Goal: Information Seeking & Learning: Learn about a topic

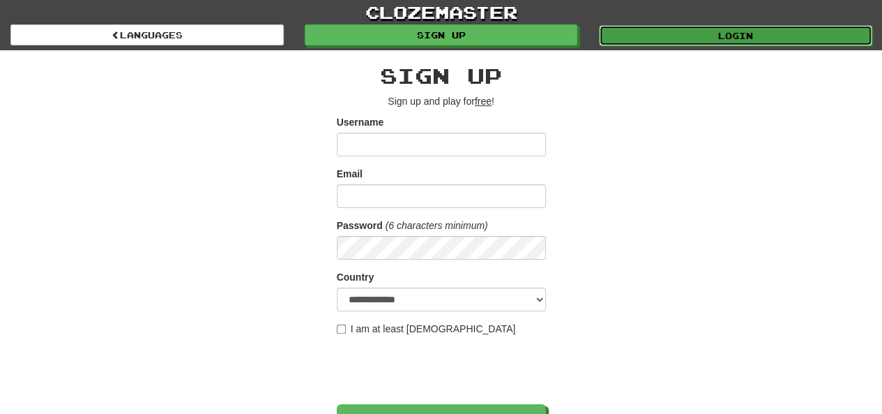
click at [684, 38] on link "Login" at bounding box center [735, 35] width 273 height 21
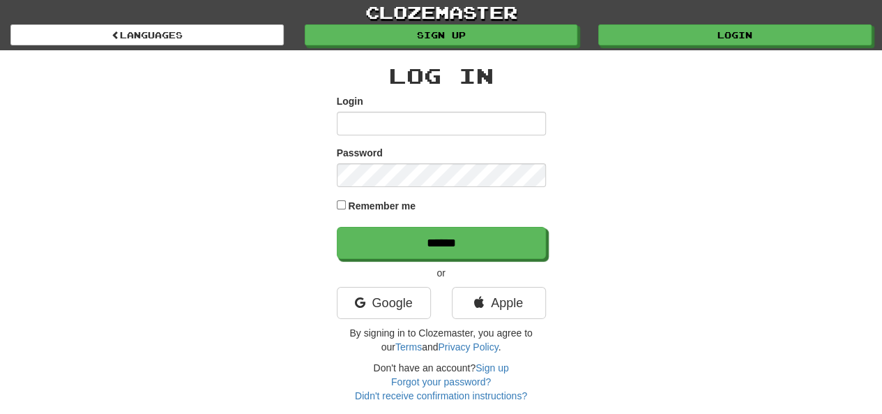
type input "**********"
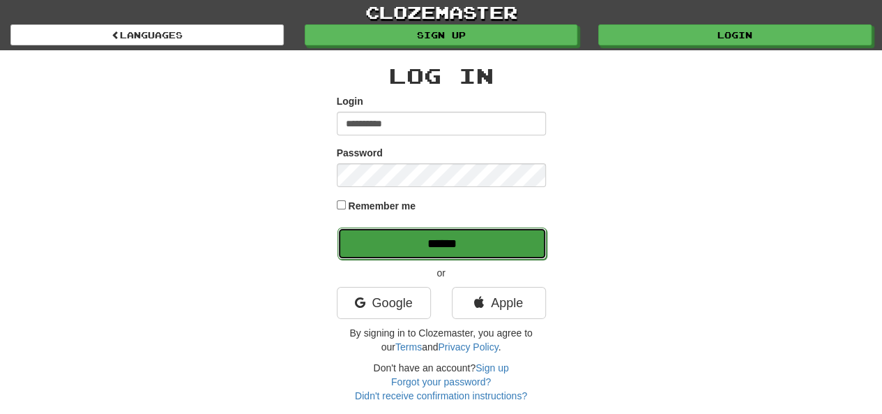
click at [399, 250] on input "******" at bounding box center [442, 243] width 209 height 32
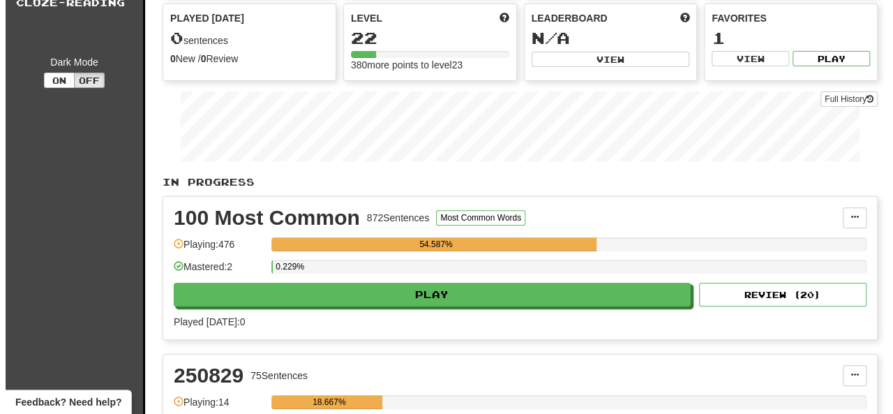
scroll to position [126, 0]
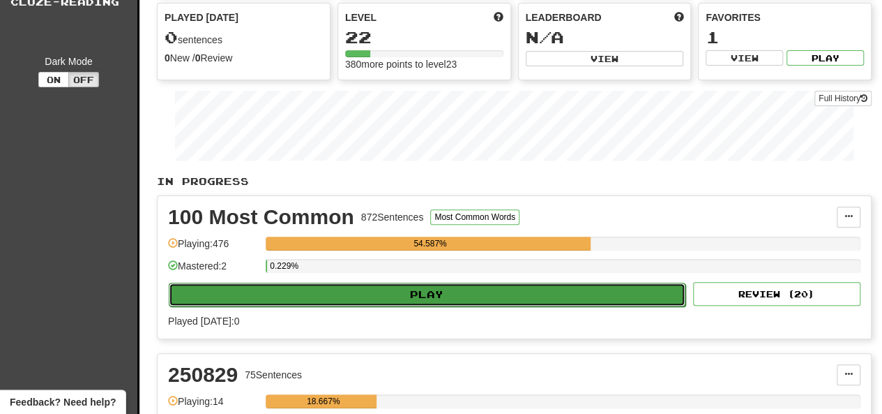
click at [350, 296] on button "Play" at bounding box center [427, 295] width 517 height 24
select select "**"
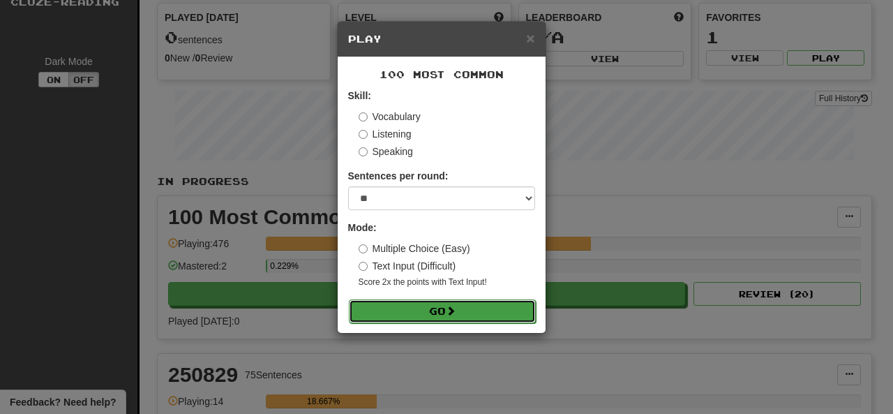
click at [399, 309] on button "Go" at bounding box center [442, 311] width 187 height 24
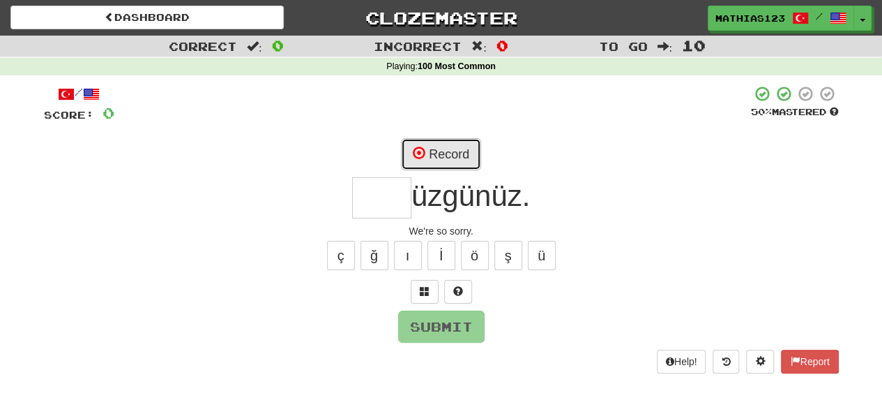
click at [450, 158] on button "Record" at bounding box center [441, 154] width 80 height 32
click at [431, 300] on button at bounding box center [425, 292] width 28 height 24
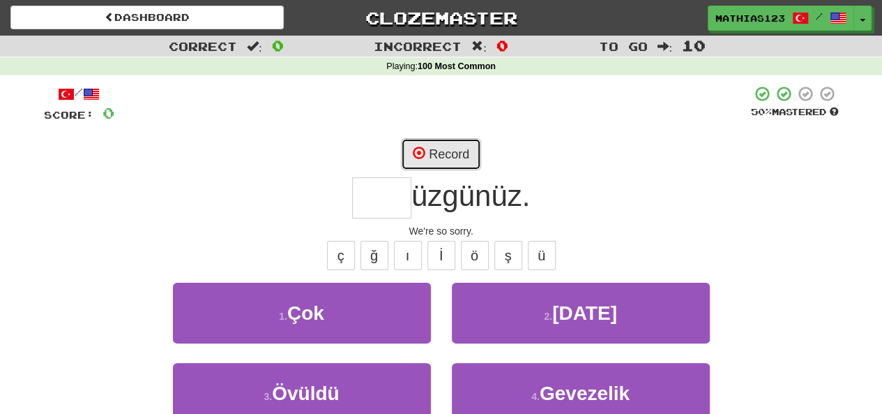
click at [428, 163] on button "Record" at bounding box center [441, 154] width 80 height 32
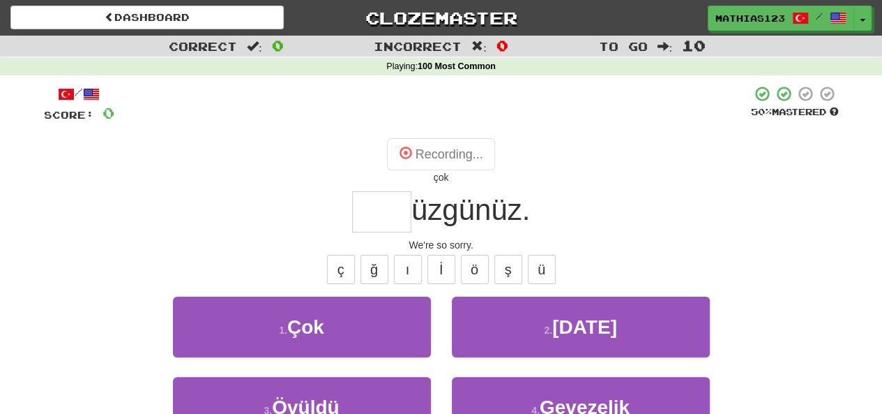
type input "***"
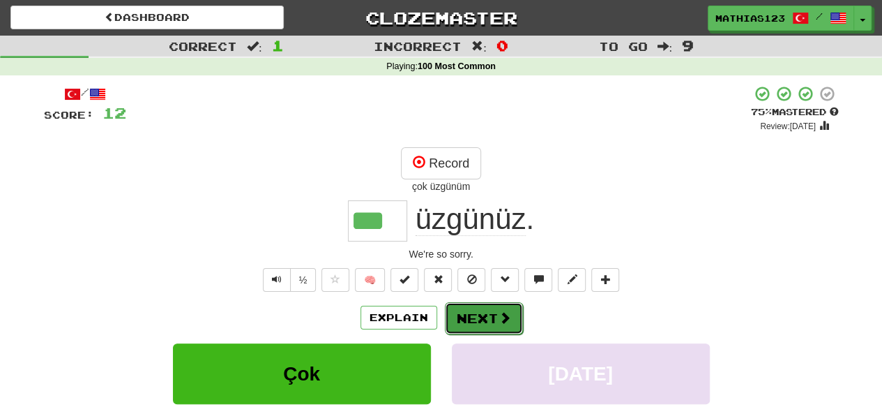
click at [480, 314] on button "Next" at bounding box center [484, 318] width 78 height 32
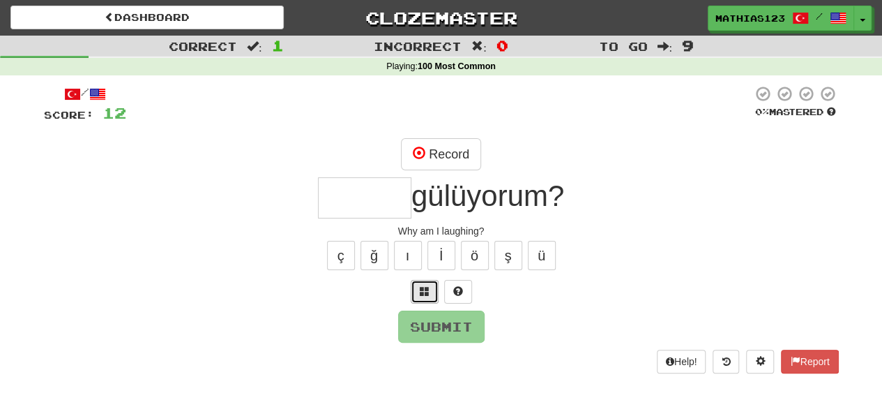
click at [420, 296] on button at bounding box center [425, 292] width 28 height 24
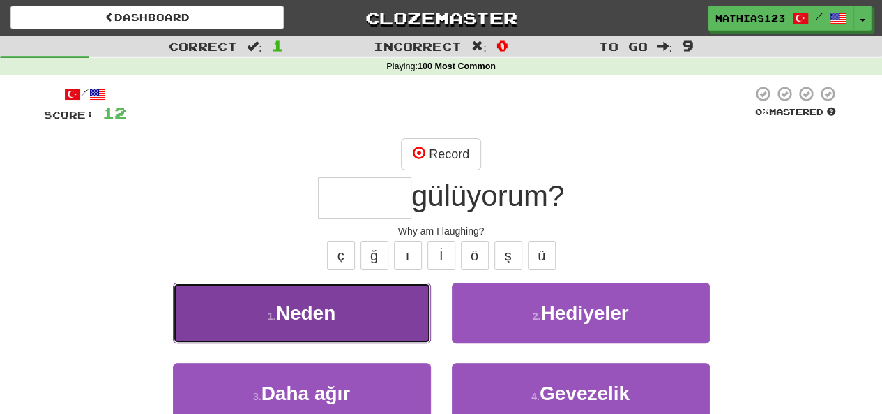
click at [251, 317] on button "1 . Neden" at bounding box center [302, 313] width 258 height 61
type input "*****"
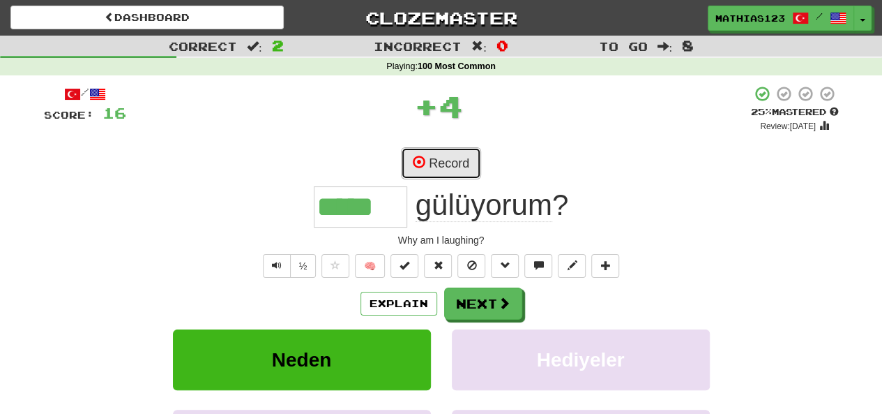
click at [427, 152] on button "Record" at bounding box center [441, 163] width 80 height 32
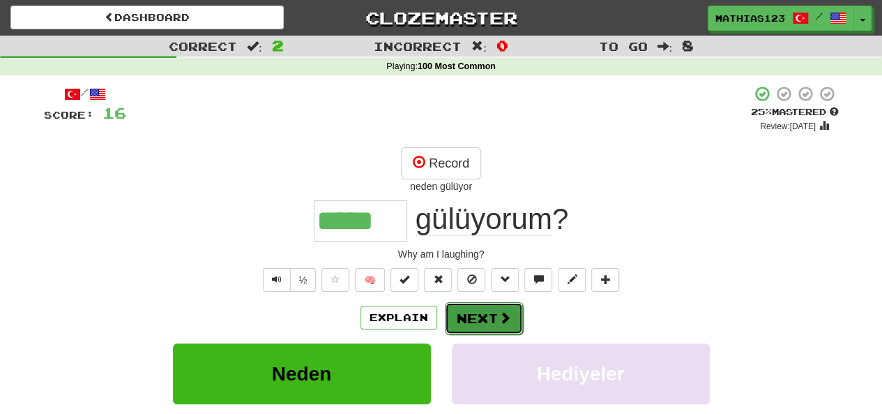
click at [484, 317] on button "Next" at bounding box center [484, 318] width 78 height 32
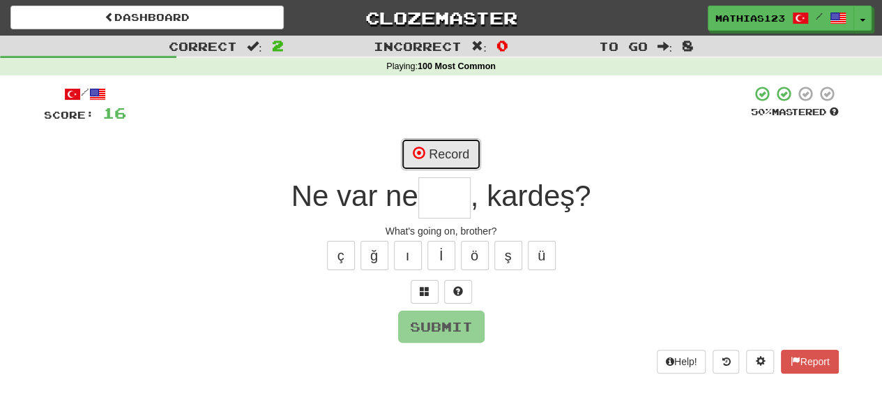
click at [431, 160] on button "Record" at bounding box center [441, 154] width 80 height 32
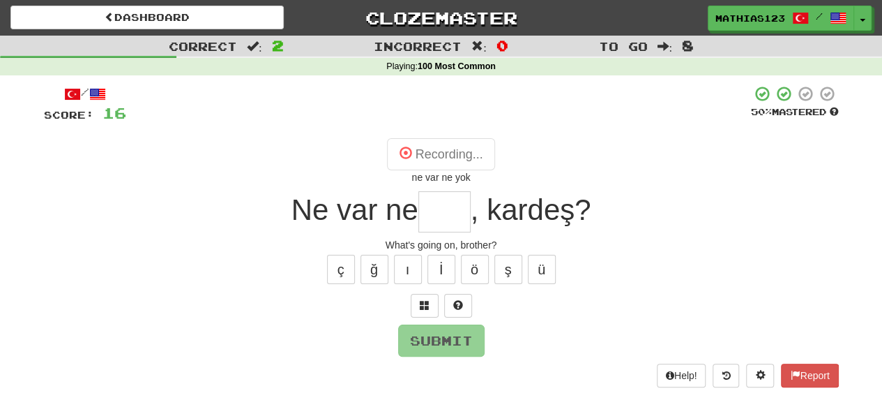
type input "***"
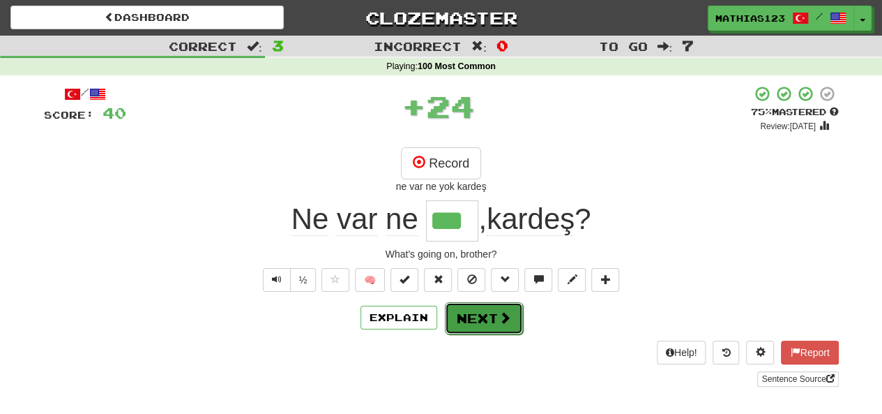
click at [477, 326] on button "Next" at bounding box center [484, 318] width 78 height 32
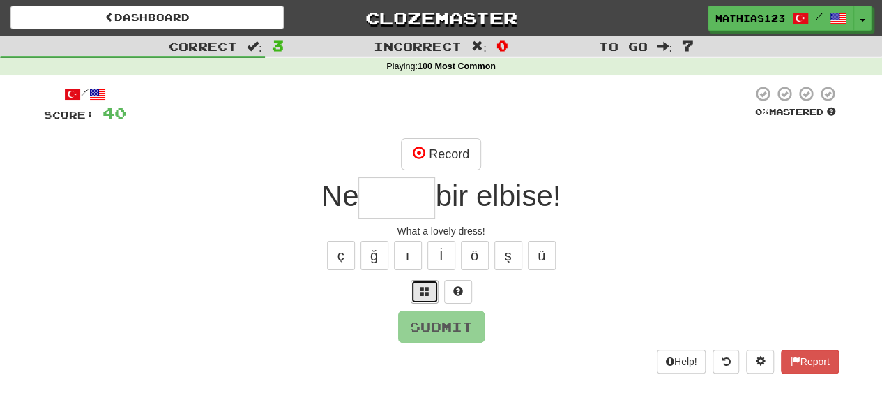
click at [423, 298] on button at bounding box center [425, 292] width 28 height 24
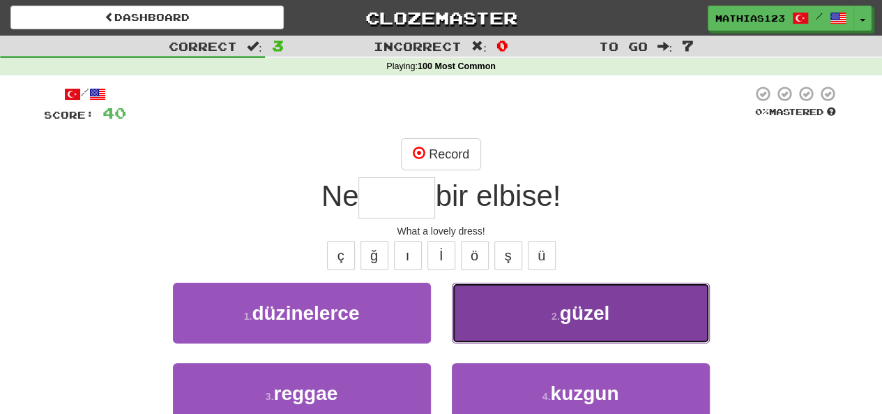
click at [520, 318] on button "2 . güzel" at bounding box center [581, 313] width 258 height 61
type input "*****"
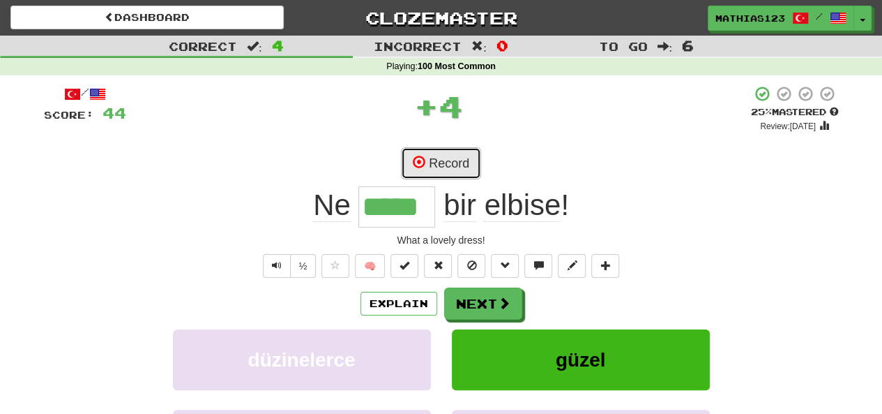
click at [437, 161] on button "Record" at bounding box center [441, 163] width 80 height 32
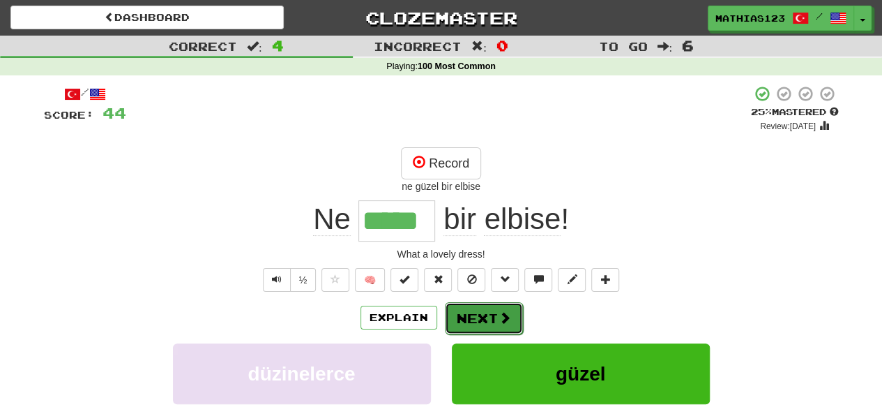
click at [476, 310] on button "Next" at bounding box center [484, 318] width 78 height 32
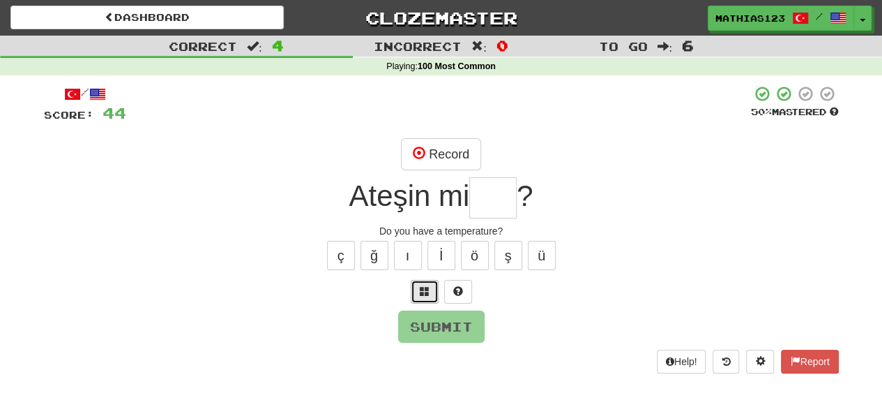
click at [427, 299] on button at bounding box center [425, 292] width 28 height 24
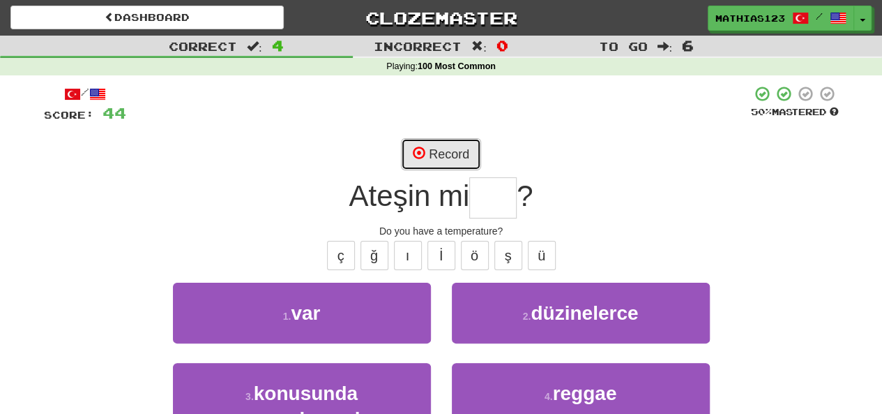
click at [435, 160] on button "Record" at bounding box center [441, 154] width 80 height 32
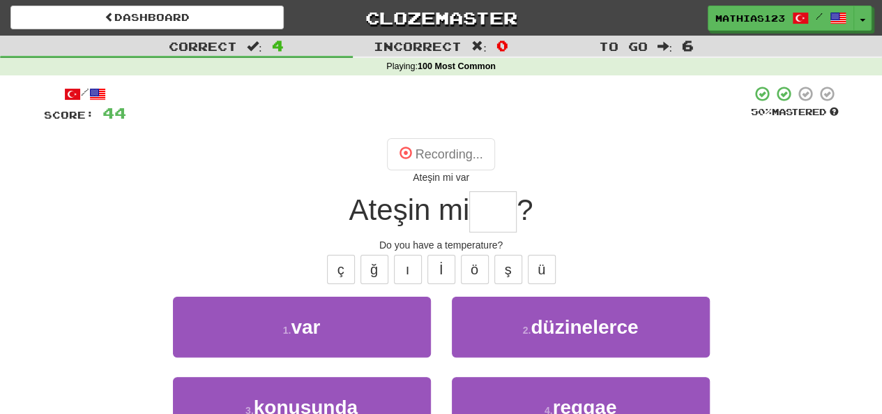
type input "***"
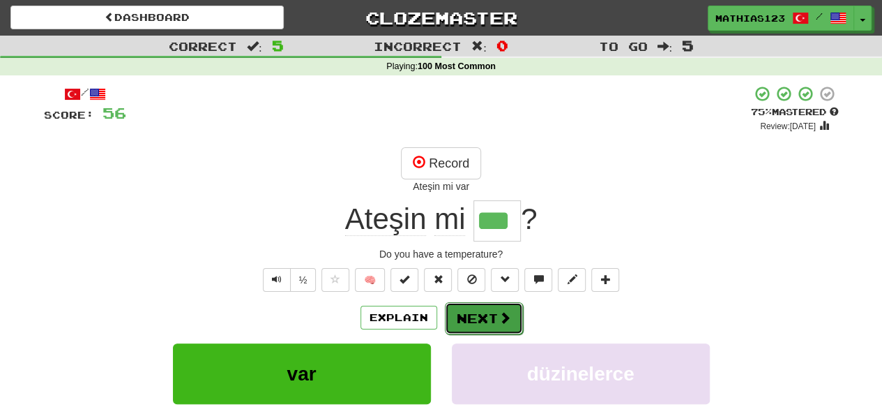
click at [484, 320] on button "Next" at bounding box center [484, 318] width 78 height 32
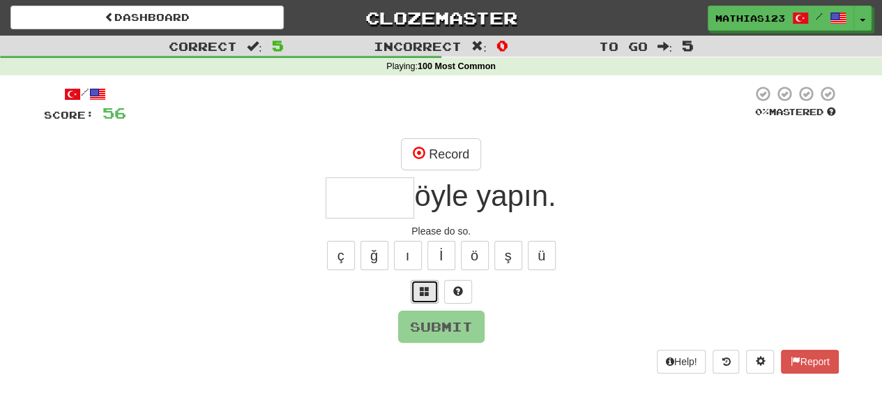
click at [430, 288] on button at bounding box center [425, 292] width 28 height 24
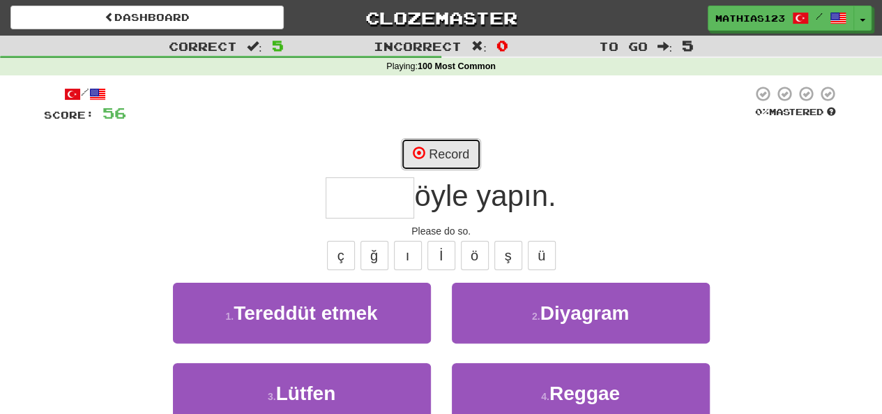
click at [442, 153] on button "Record" at bounding box center [441, 154] width 80 height 32
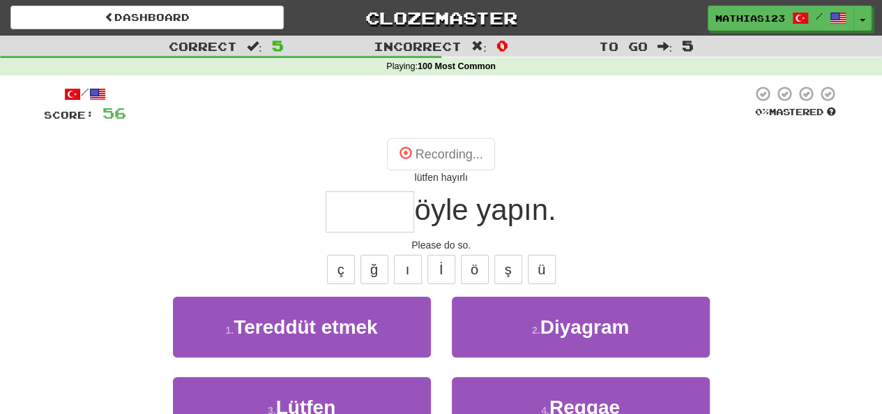
type input "******"
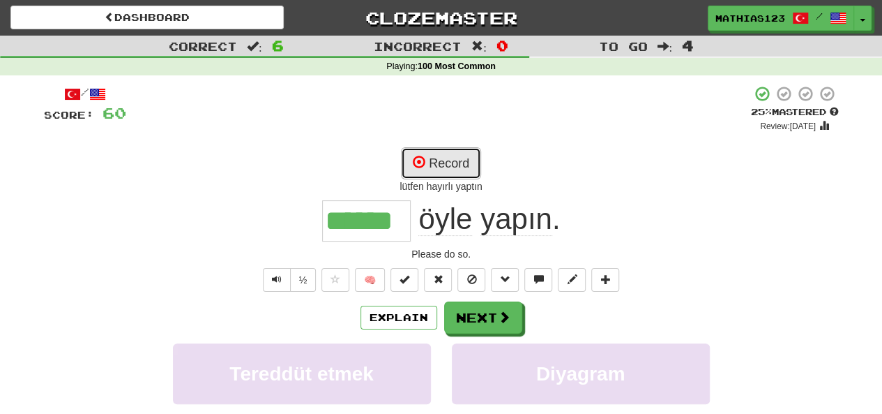
click at [443, 168] on button "Record" at bounding box center [441, 163] width 80 height 32
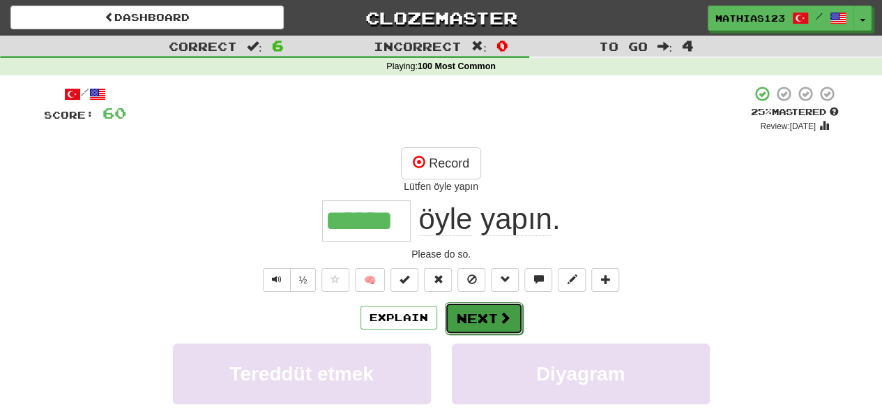
click at [483, 324] on button "Next" at bounding box center [484, 318] width 78 height 32
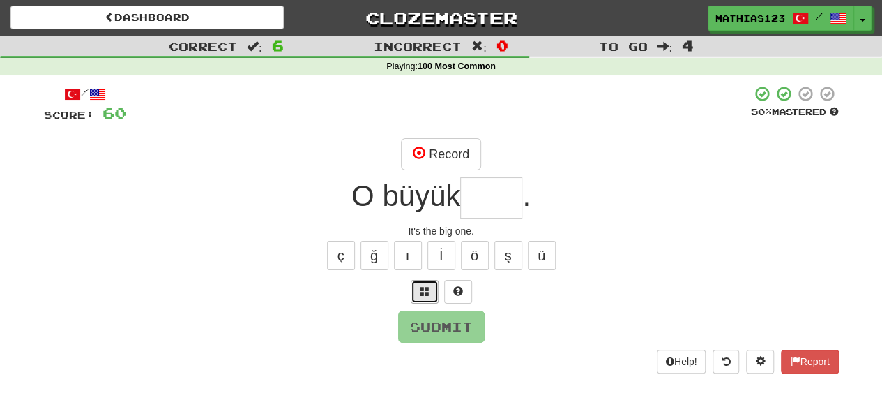
click at [432, 293] on button at bounding box center [425, 292] width 28 height 24
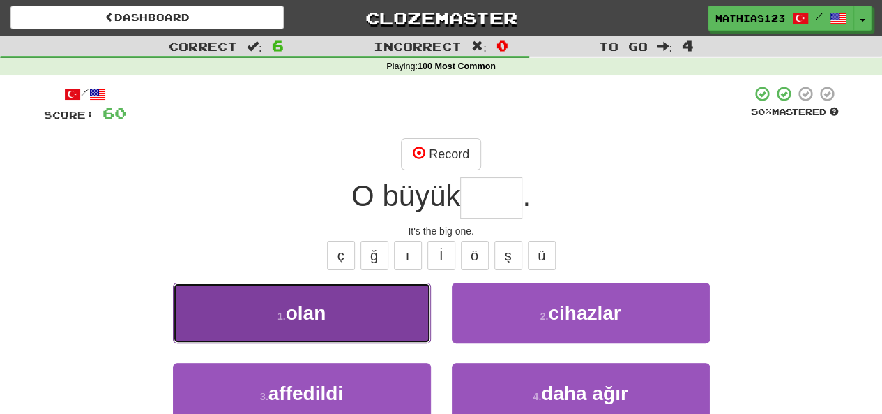
click at [232, 325] on button "1 . olan" at bounding box center [302, 313] width 258 height 61
type input "****"
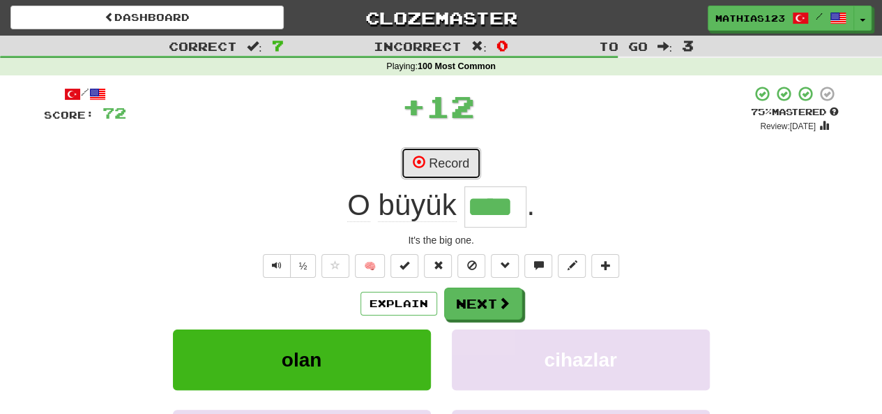
click at [432, 155] on button "Record" at bounding box center [441, 163] width 80 height 32
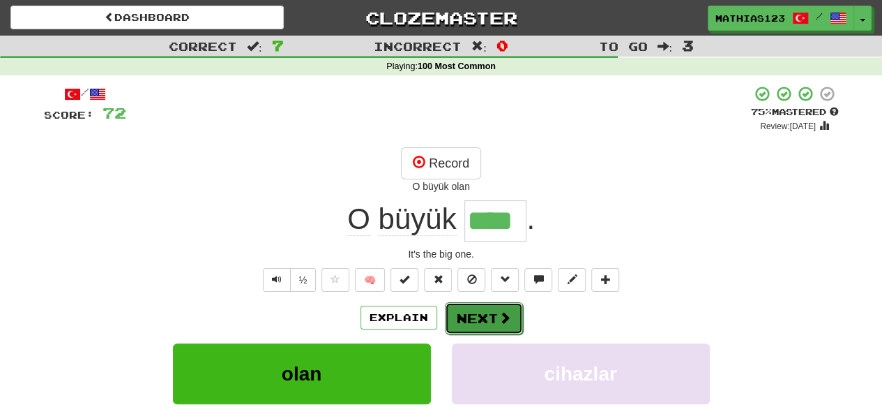
click at [479, 318] on button "Next" at bounding box center [484, 318] width 78 height 32
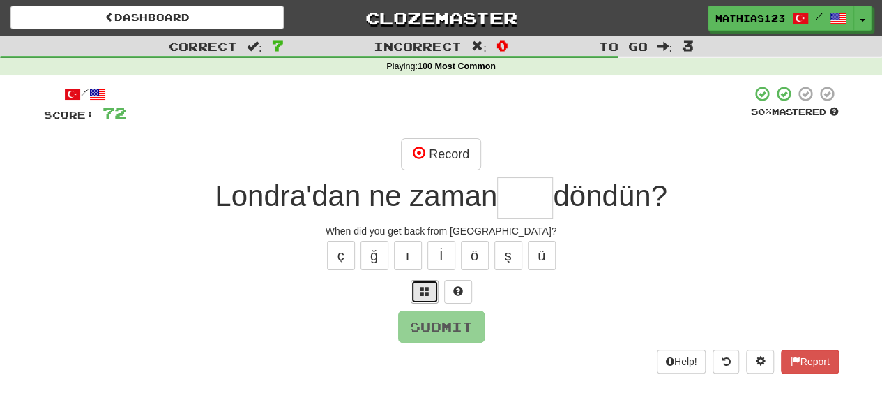
click at [430, 286] on button at bounding box center [425, 292] width 28 height 24
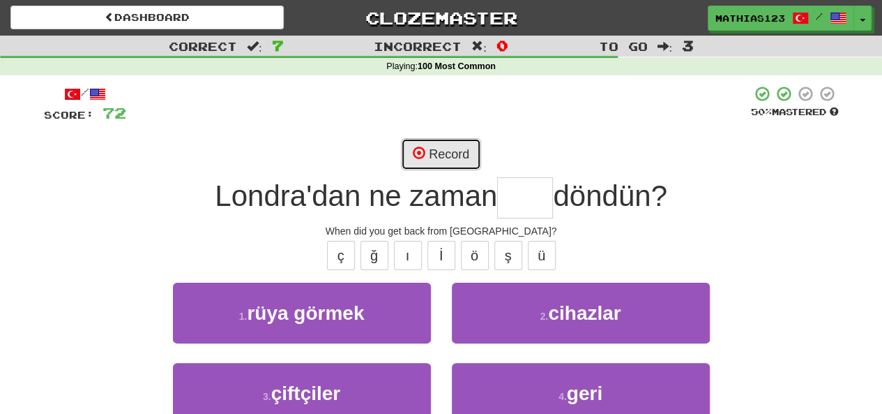
click at [437, 157] on button "Record" at bounding box center [441, 154] width 80 height 32
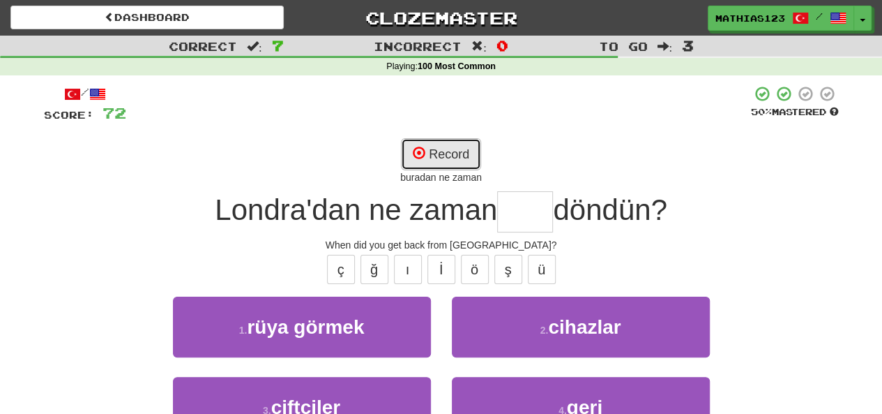
click at [426, 159] on button "Record" at bounding box center [441, 154] width 80 height 32
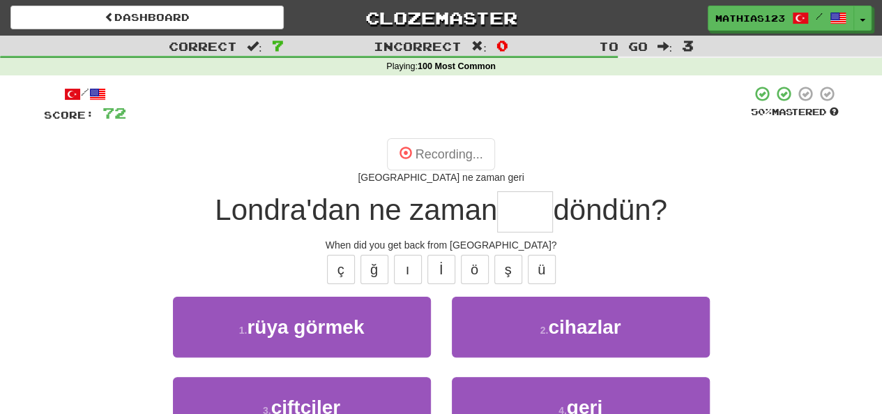
type input "****"
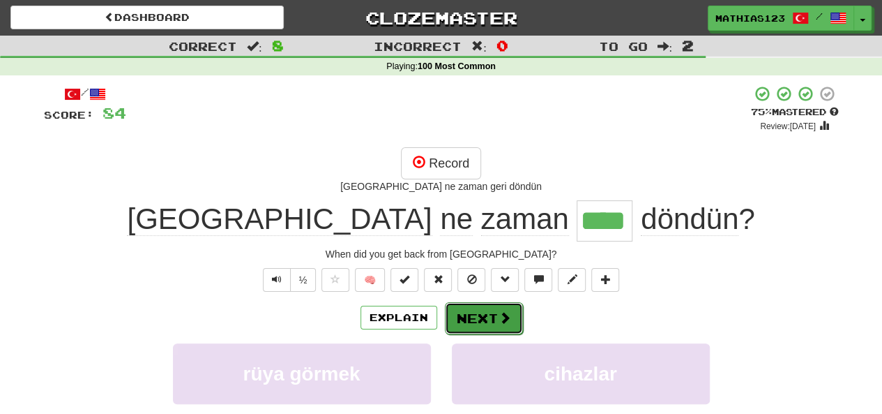
click at [487, 314] on button "Next" at bounding box center [484, 318] width 78 height 32
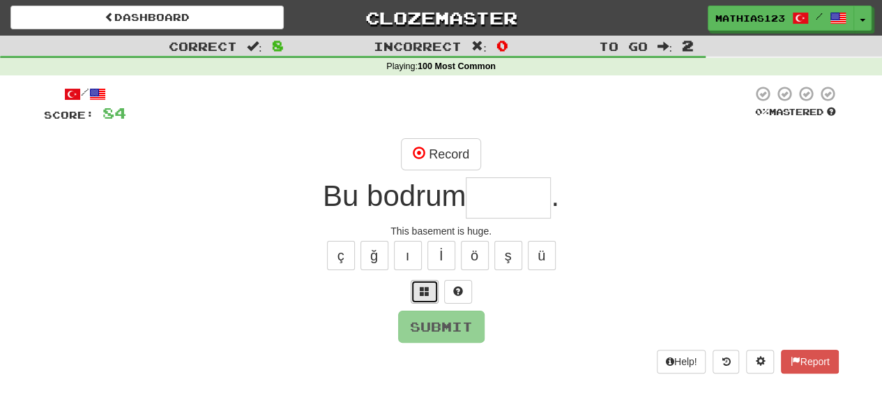
click at [429, 290] on span at bounding box center [425, 291] width 10 height 10
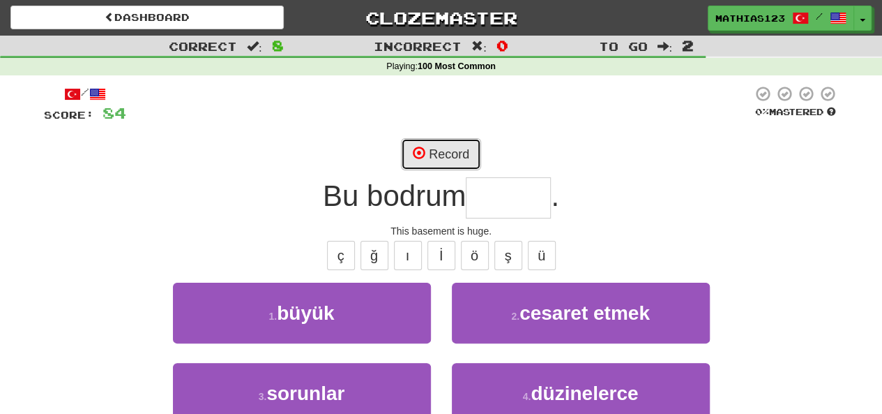
click at [433, 149] on button "Record" at bounding box center [441, 154] width 80 height 32
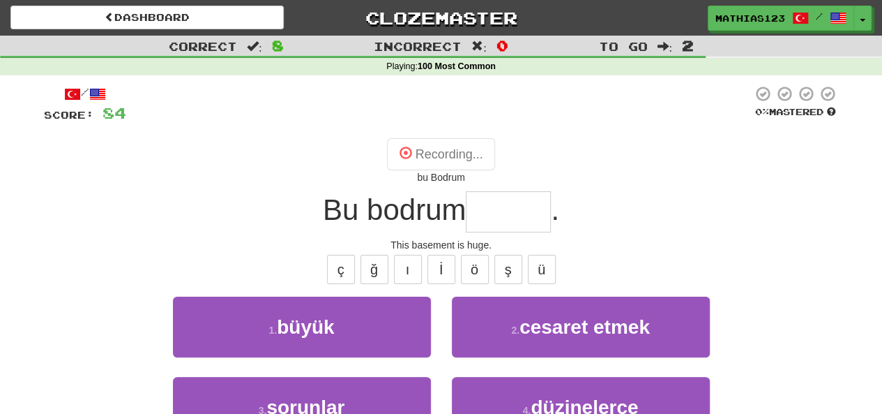
type input "*****"
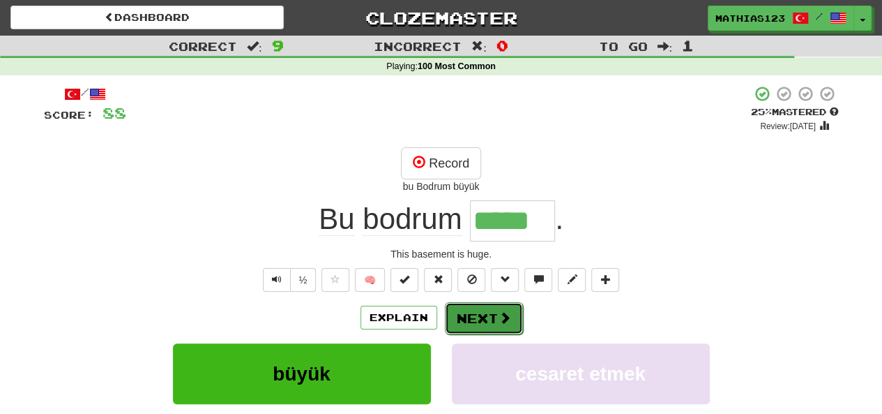
click at [487, 319] on button "Next" at bounding box center [484, 318] width 78 height 32
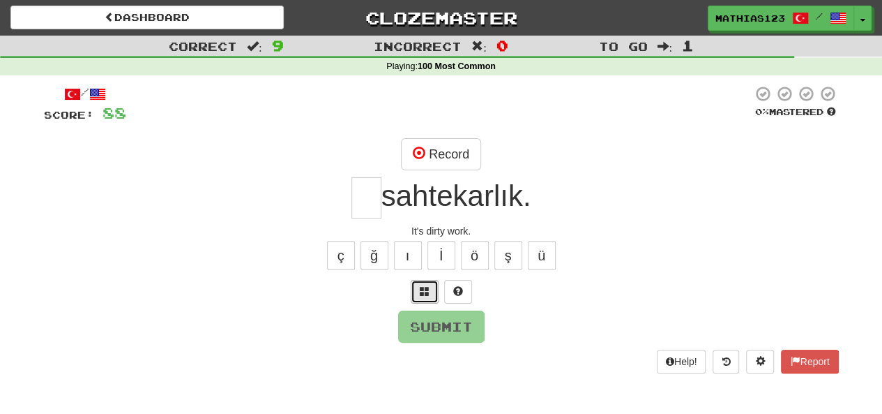
click at [420, 292] on span at bounding box center [425, 291] width 10 height 10
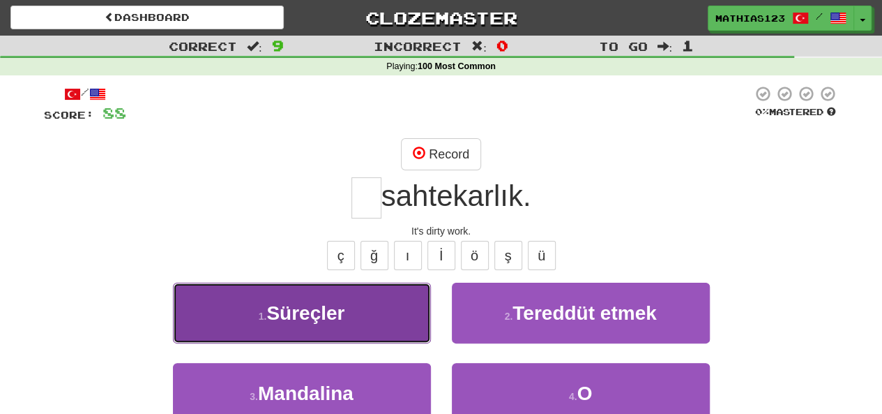
click at [264, 320] on small "1 ." at bounding box center [263, 315] width 8 height 11
type input "*"
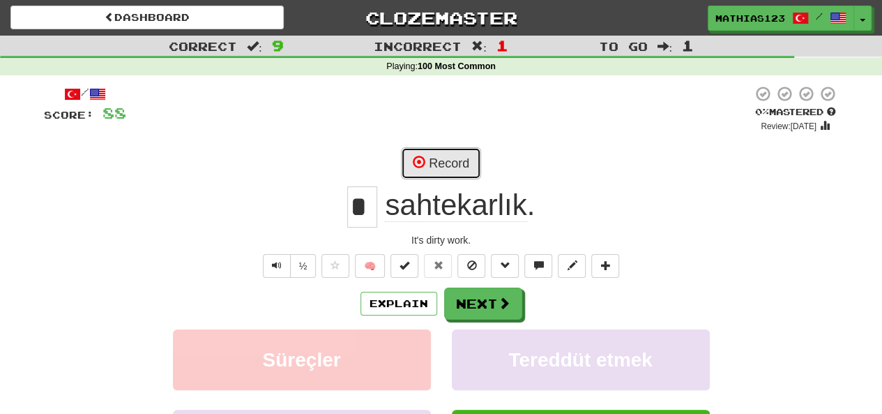
click at [431, 152] on button "Record" at bounding box center [441, 163] width 80 height 32
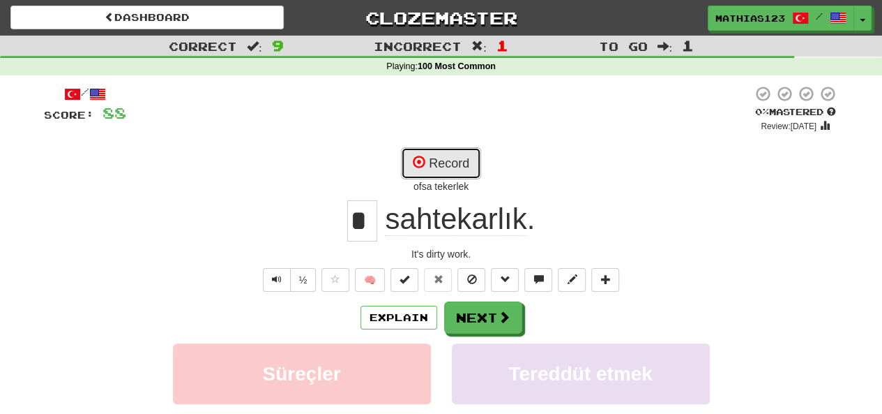
click at [443, 162] on button "Record" at bounding box center [441, 163] width 80 height 32
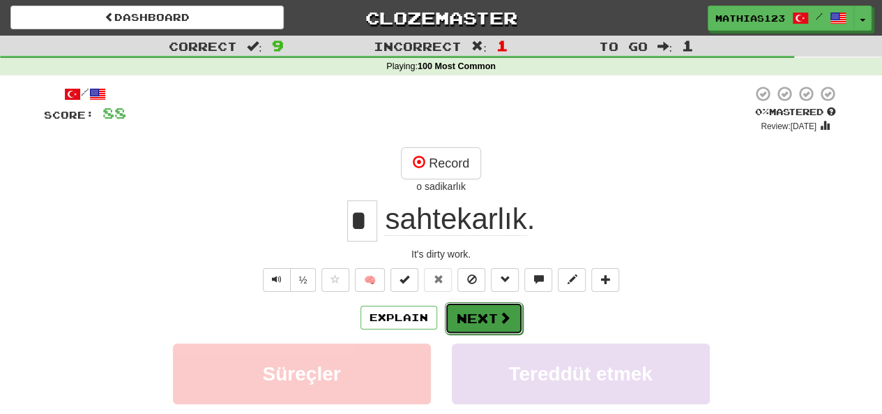
click at [479, 320] on button "Next" at bounding box center [484, 318] width 78 height 32
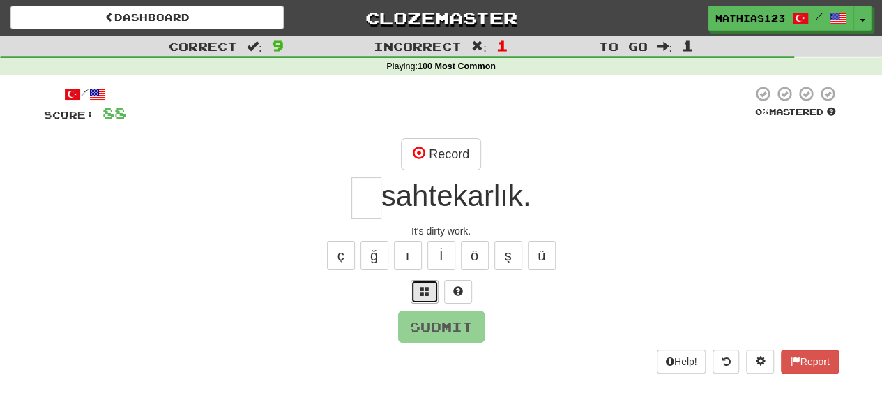
click at [426, 287] on span at bounding box center [425, 291] width 10 height 10
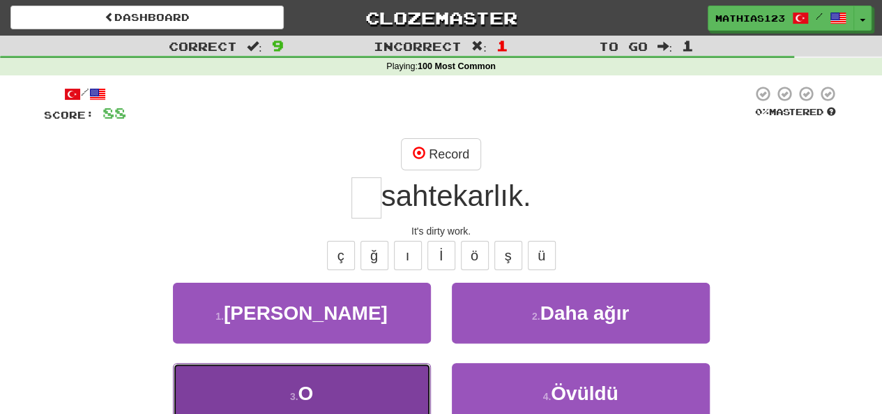
click at [320, 386] on button "3 . O" at bounding box center [302, 393] width 258 height 61
type input "*"
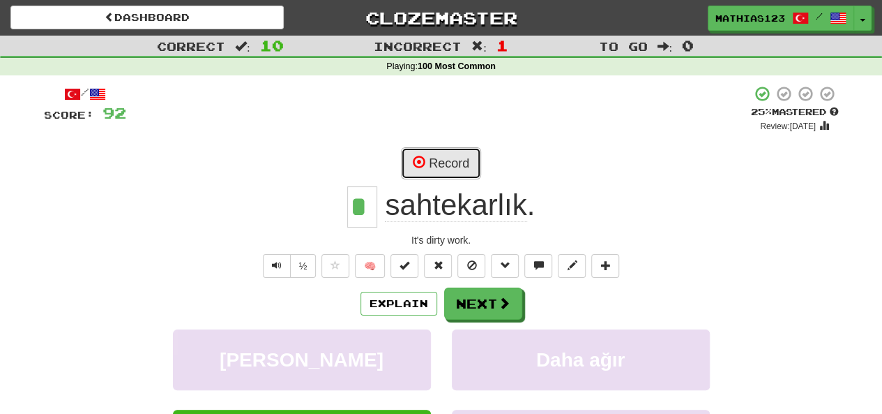
click at [438, 160] on button "Record" at bounding box center [441, 163] width 80 height 32
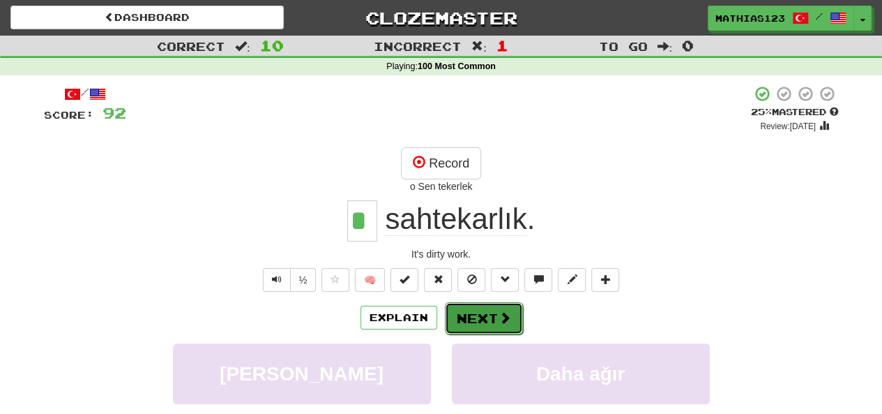
click at [490, 324] on button "Next" at bounding box center [484, 318] width 78 height 32
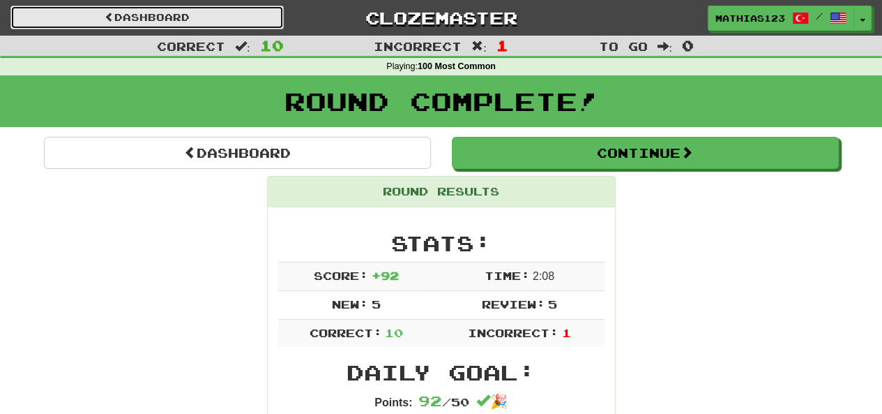
click at [135, 16] on link "Dashboard" at bounding box center [146, 18] width 273 height 24
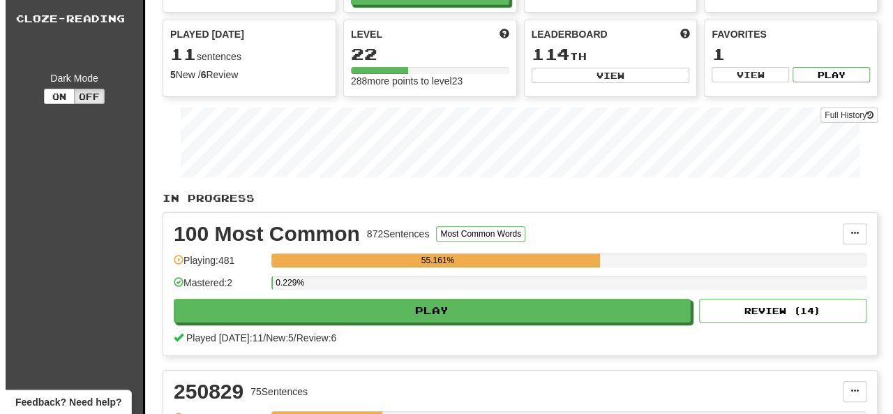
scroll to position [120, 0]
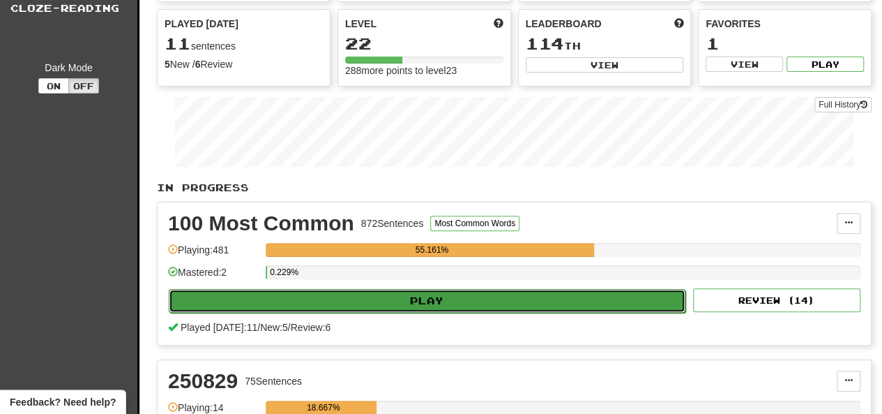
click at [269, 307] on button "Play" at bounding box center [427, 301] width 517 height 24
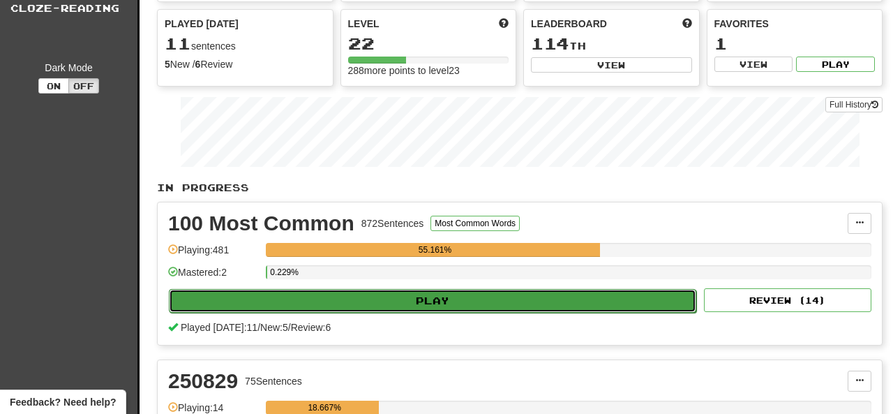
select select "**"
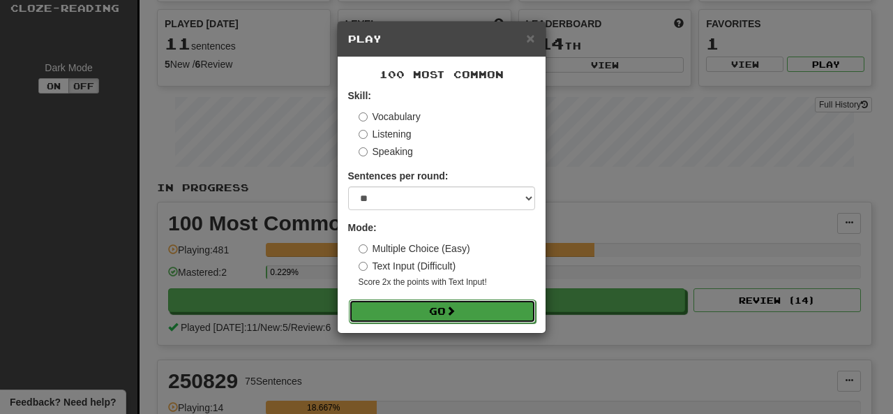
click at [401, 313] on button "Go" at bounding box center [442, 311] width 187 height 24
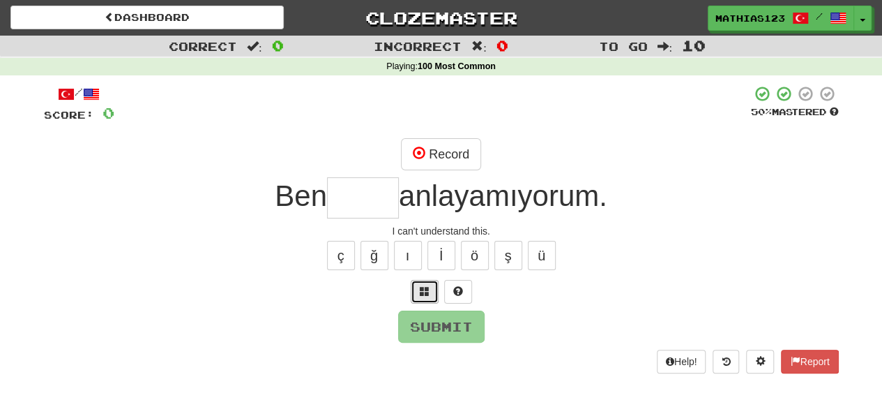
click at [430, 292] on button at bounding box center [425, 292] width 28 height 24
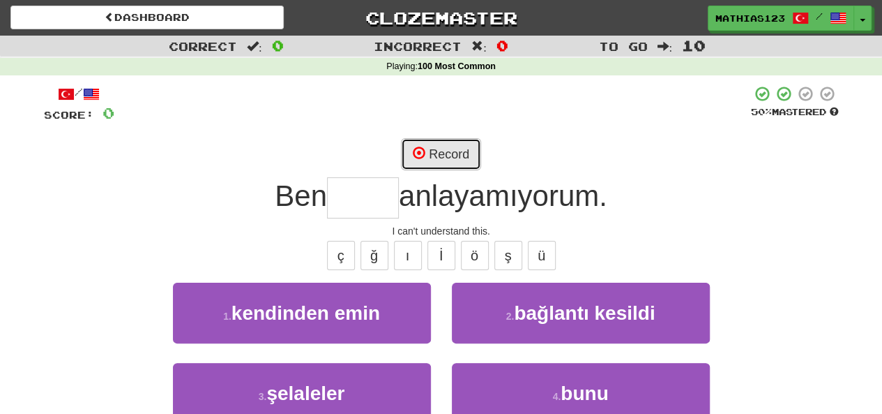
click at [438, 147] on button "Record" at bounding box center [441, 154] width 80 height 32
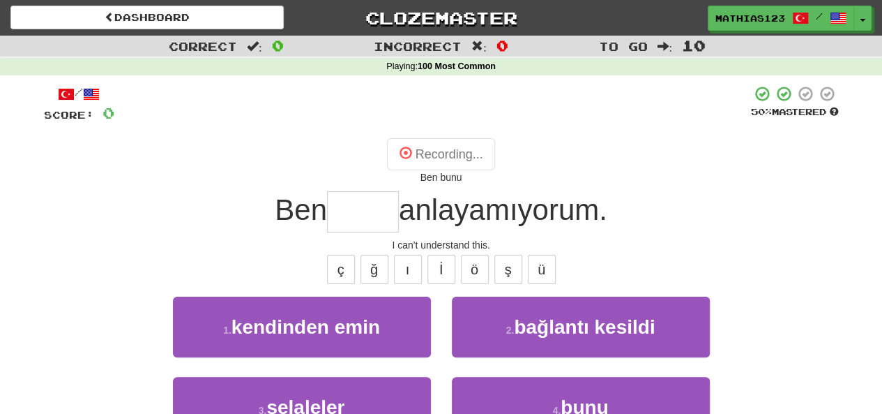
type input "****"
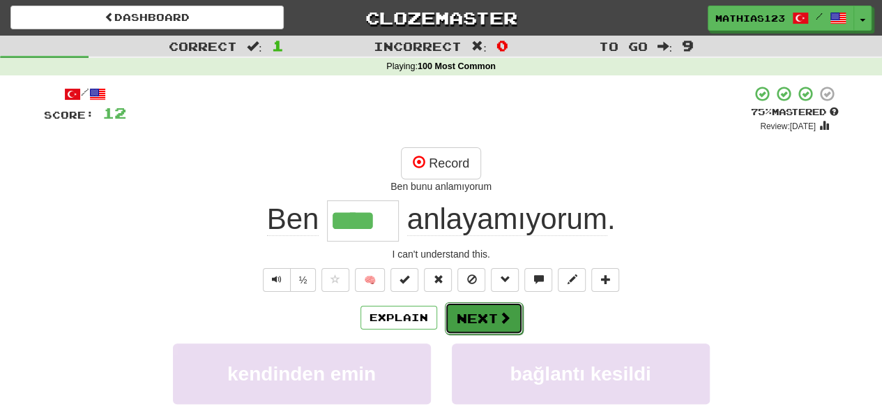
click at [487, 328] on button "Next" at bounding box center [484, 318] width 78 height 32
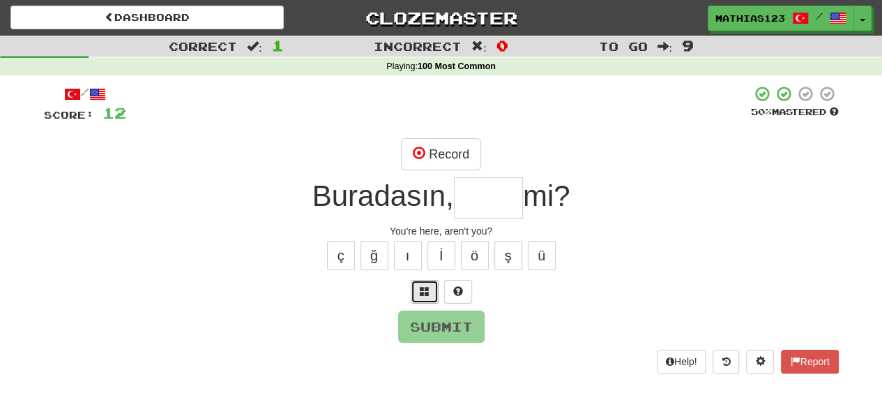
click at [431, 293] on button at bounding box center [425, 292] width 28 height 24
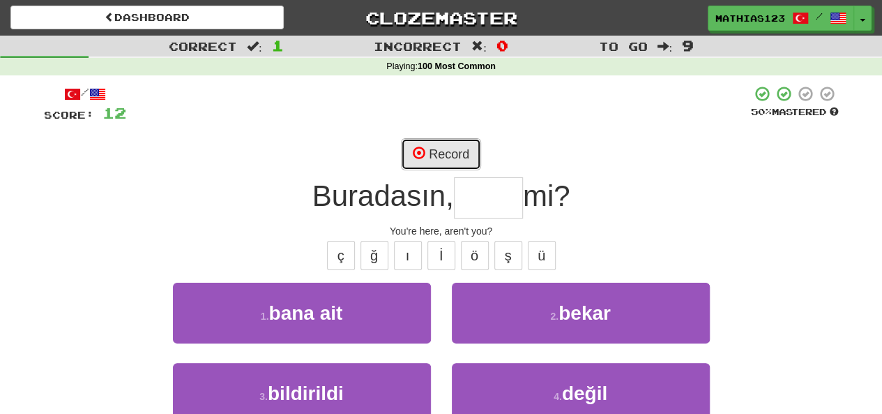
click at [433, 151] on button "Record" at bounding box center [441, 154] width 80 height 32
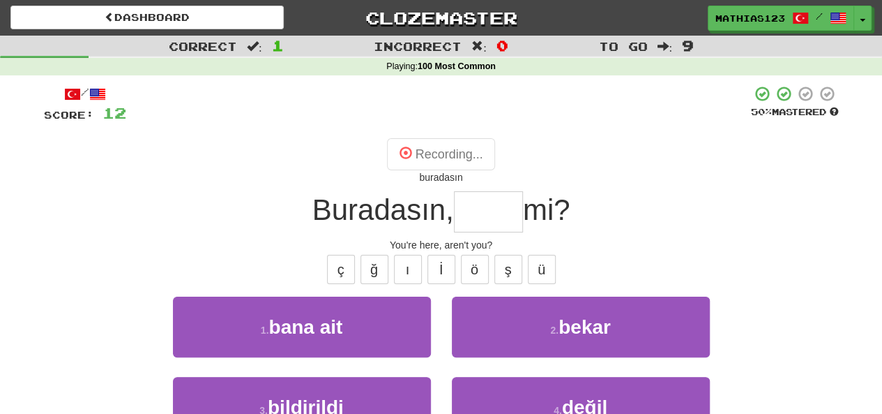
type input "*****"
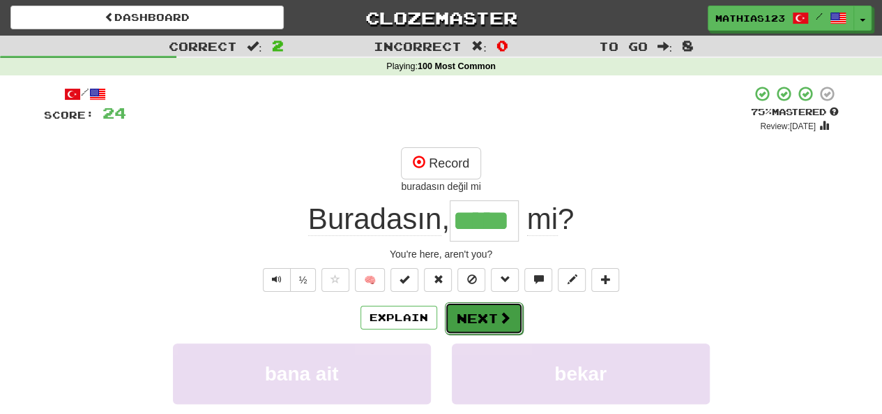
click at [492, 307] on button "Next" at bounding box center [484, 318] width 78 height 32
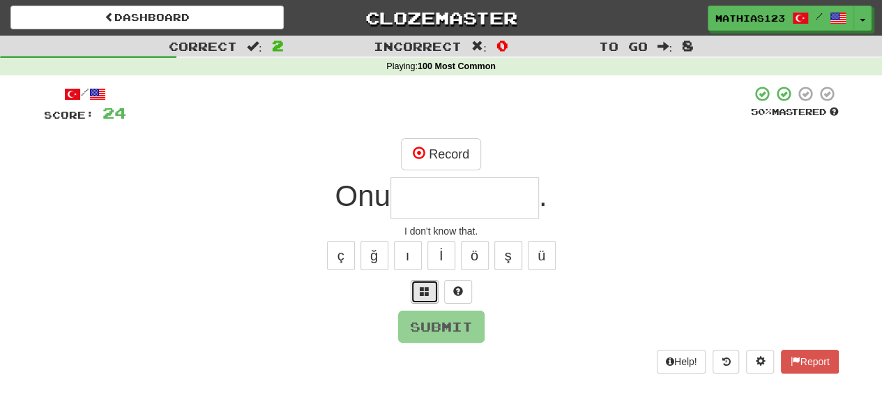
click at [425, 296] on button at bounding box center [425, 292] width 28 height 24
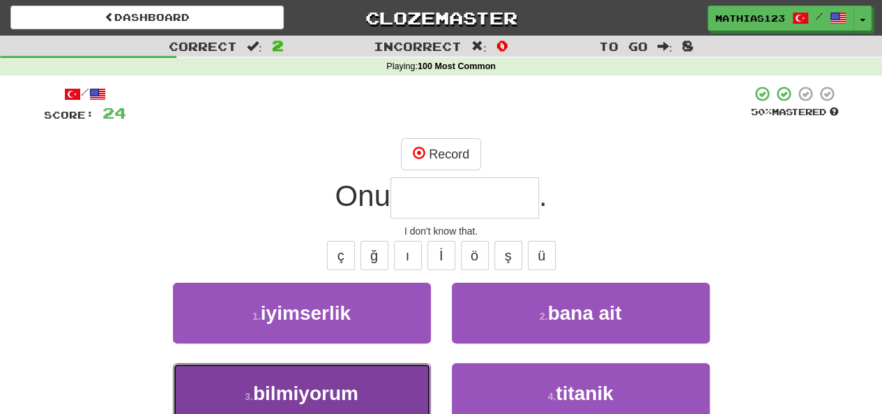
click at [326, 383] on span "bilmiyorum" at bounding box center [305, 393] width 105 height 22
type input "**********"
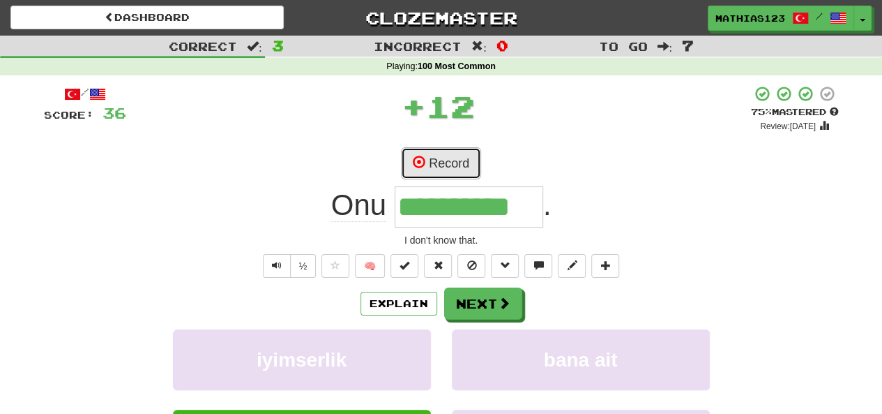
click at [438, 160] on button "Record" at bounding box center [441, 163] width 80 height 32
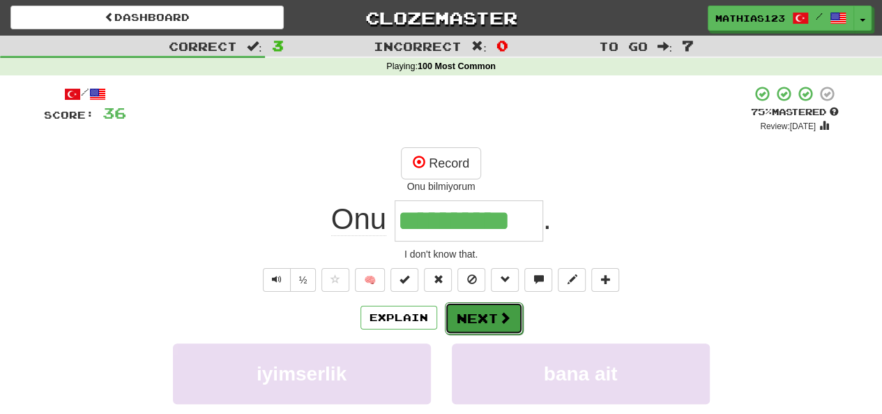
click at [480, 315] on button "Next" at bounding box center [484, 318] width 78 height 32
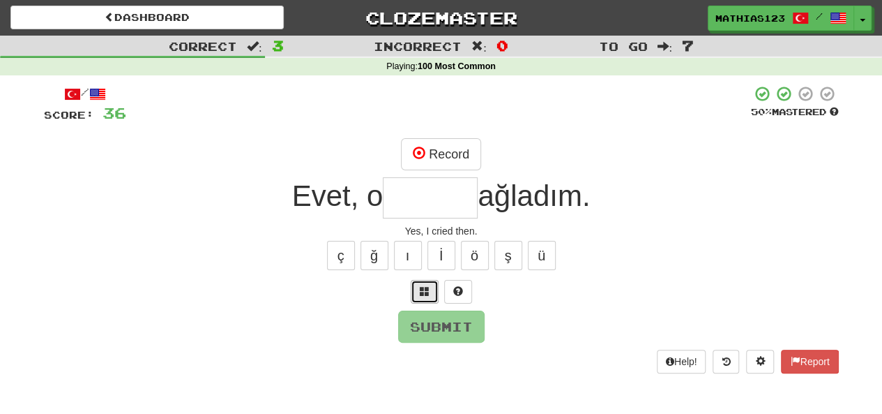
click at [423, 297] on button at bounding box center [425, 292] width 28 height 24
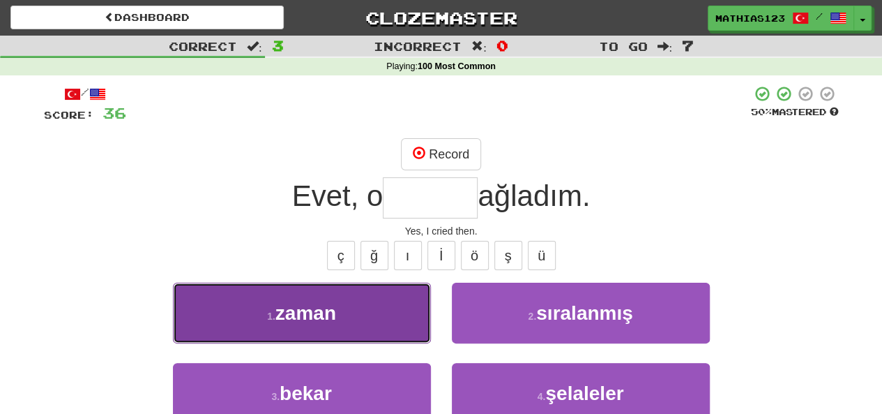
click at [296, 313] on span "zaman" at bounding box center [306, 313] width 61 height 22
type input "*****"
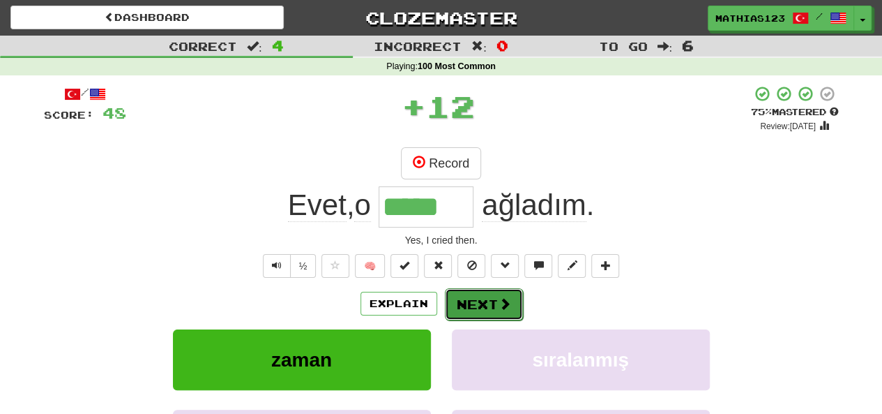
click at [486, 304] on button "Next" at bounding box center [484, 304] width 78 height 32
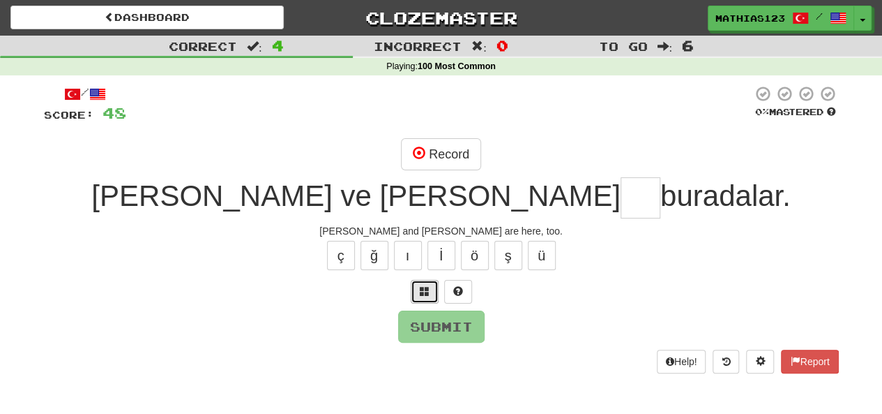
click at [426, 286] on span at bounding box center [425, 291] width 10 height 10
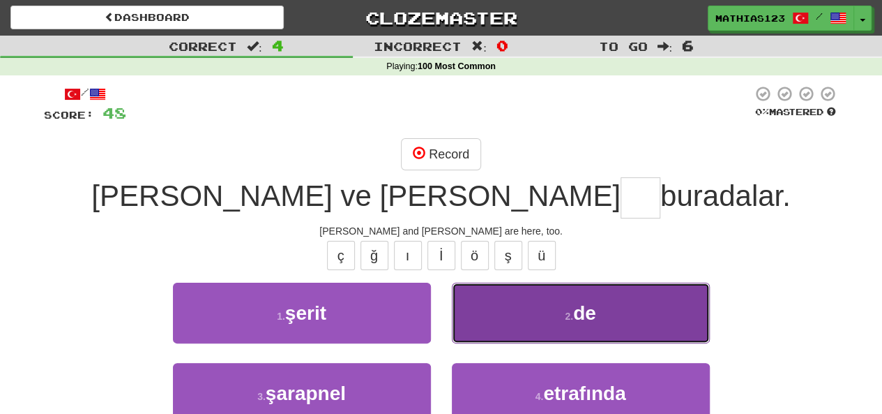
click at [513, 311] on button "2 . de" at bounding box center [581, 313] width 258 height 61
type input "**"
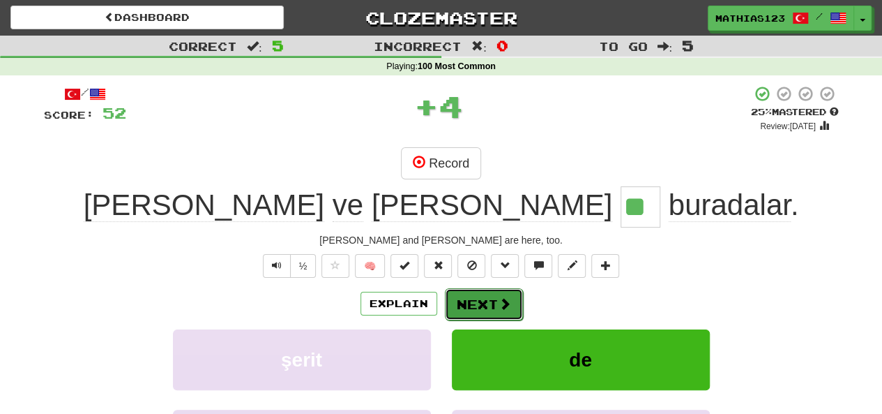
click at [474, 300] on button "Next" at bounding box center [484, 304] width 78 height 32
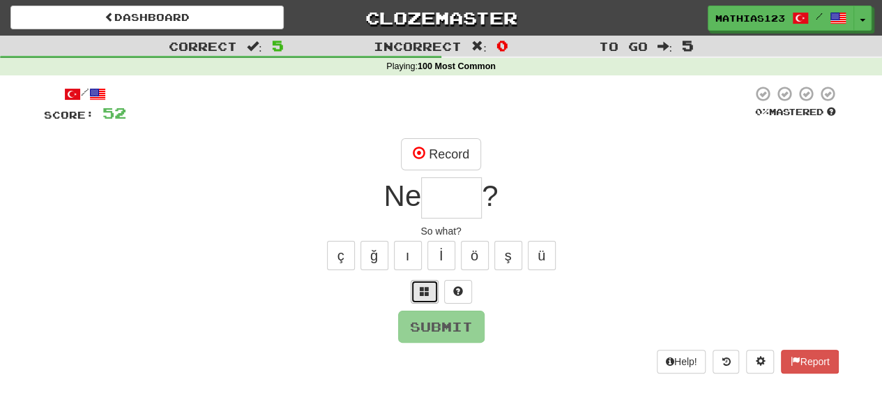
click at [425, 301] on button at bounding box center [425, 292] width 28 height 24
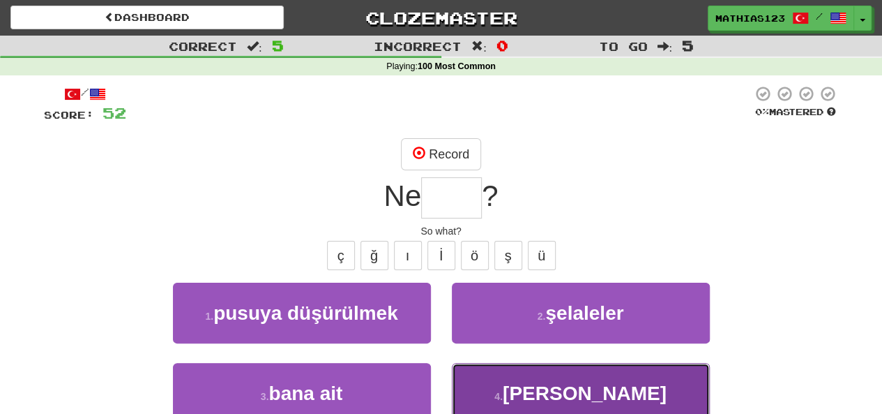
click at [499, 389] on button "4 . yani" at bounding box center [581, 393] width 258 height 61
type input "****"
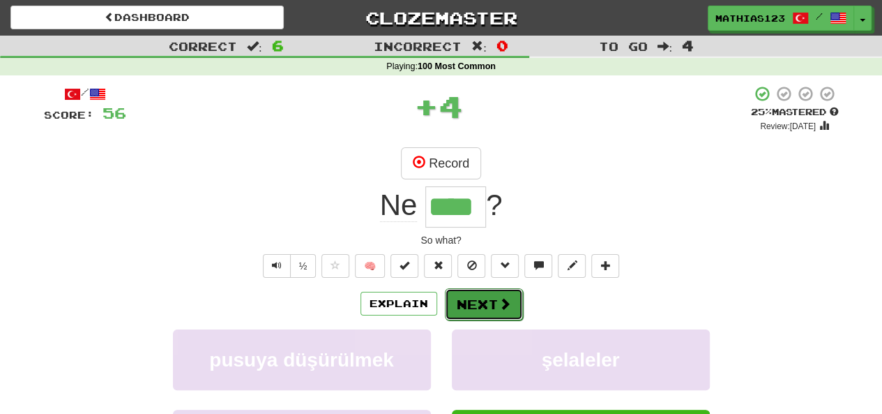
click at [469, 306] on button "Next" at bounding box center [484, 304] width 78 height 32
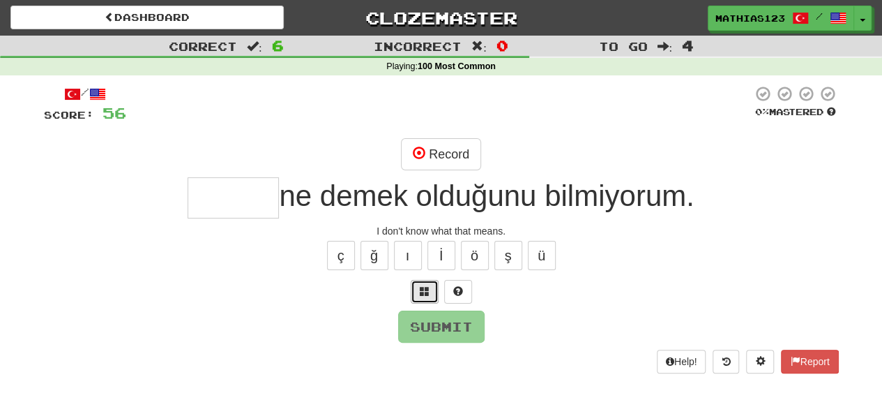
click at [424, 287] on span at bounding box center [425, 291] width 10 height 10
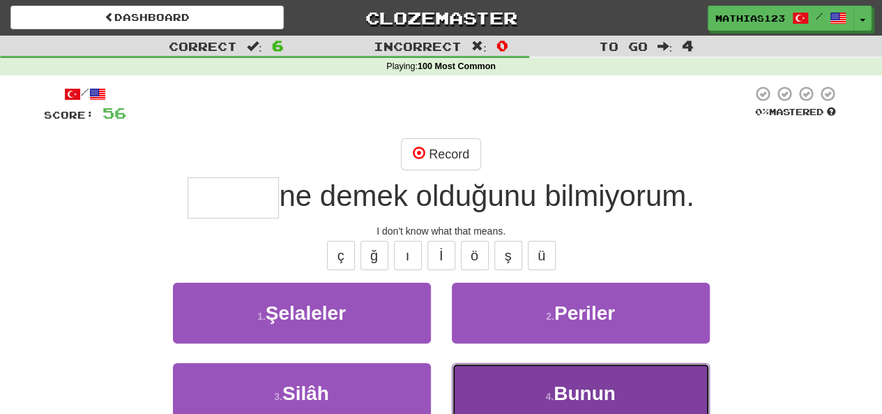
click at [509, 384] on button "4 . Bunun" at bounding box center [581, 393] width 258 height 61
type input "*****"
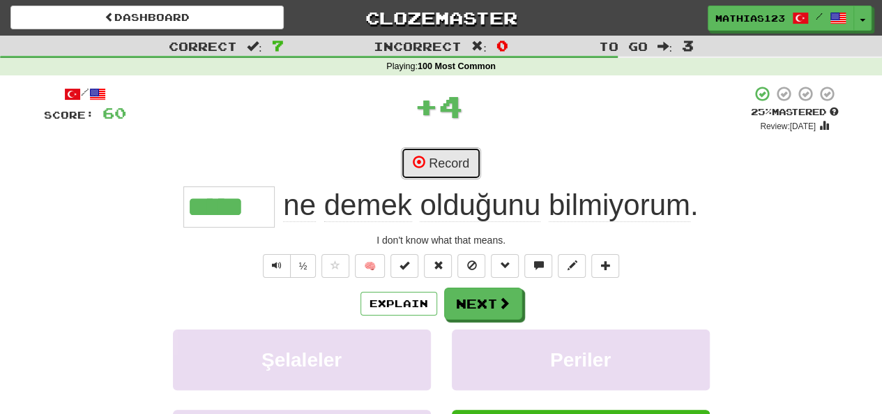
click at [446, 172] on button "Record" at bounding box center [441, 163] width 80 height 32
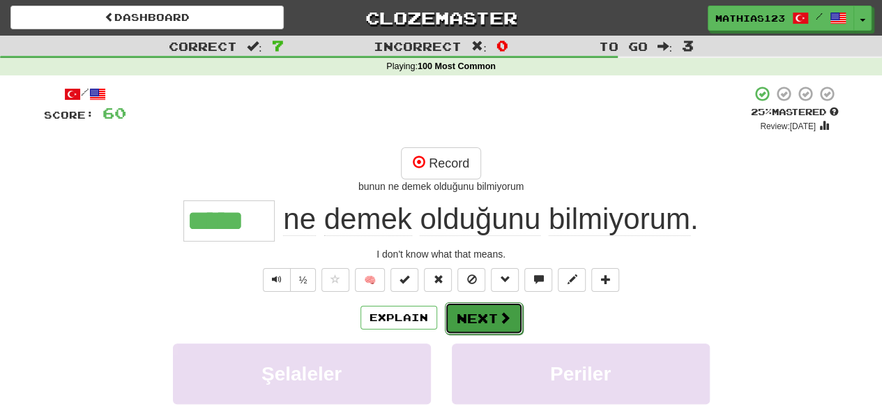
click at [483, 316] on button "Next" at bounding box center [484, 318] width 78 height 32
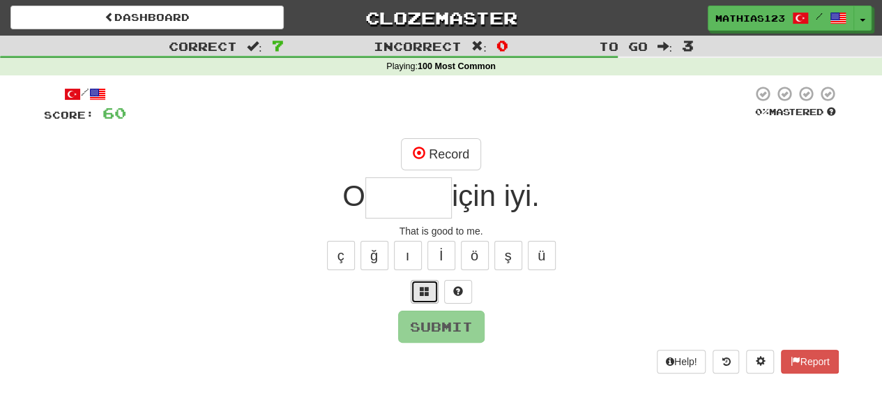
click at [425, 299] on button at bounding box center [425, 292] width 28 height 24
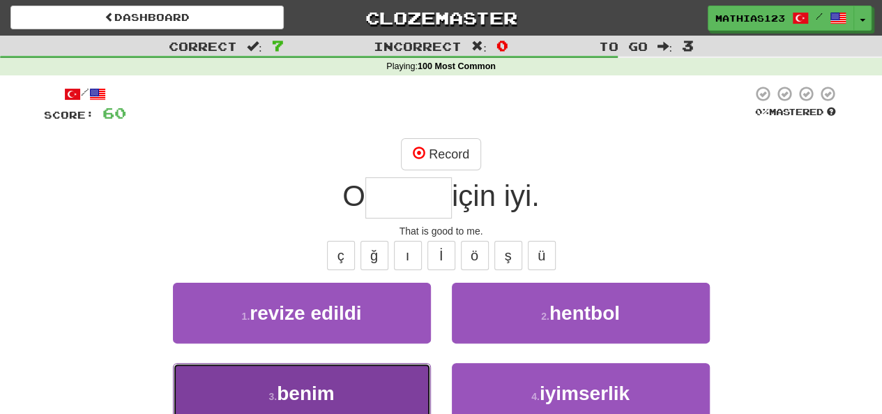
click at [308, 392] on span "benim" at bounding box center [305, 393] width 57 height 22
type input "*****"
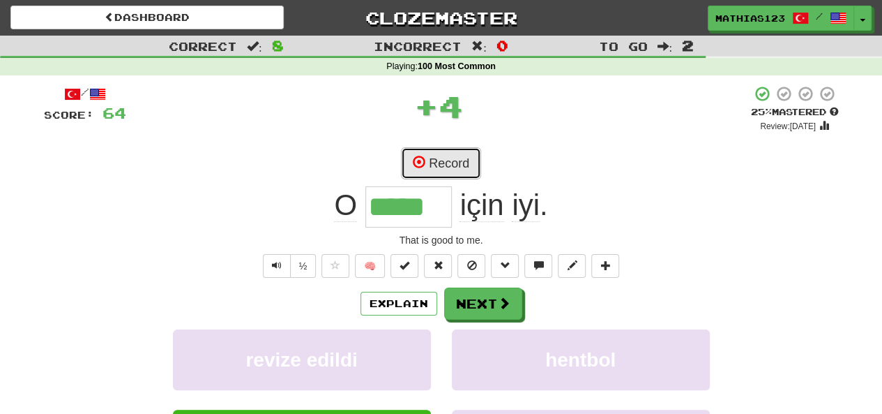
click at [435, 170] on button "Record" at bounding box center [441, 163] width 80 height 32
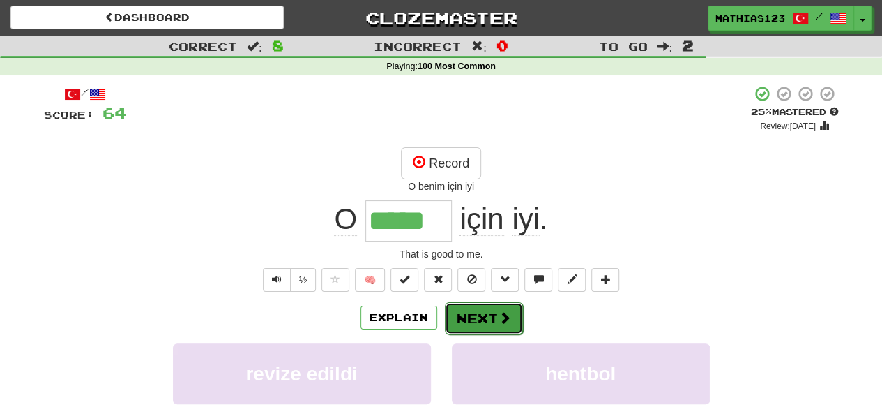
click at [479, 320] on button "Next" at bounding box center [484, 318] width 78 height 32
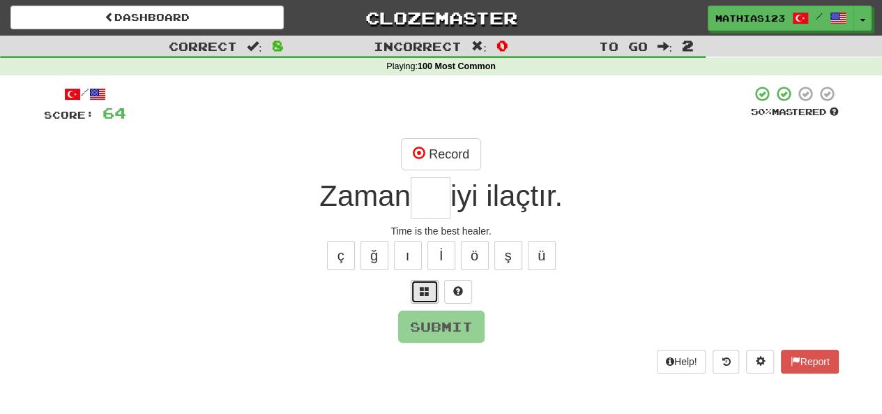
click at [424, 297] on button at bounding box center [425, 292] width 28 height 24
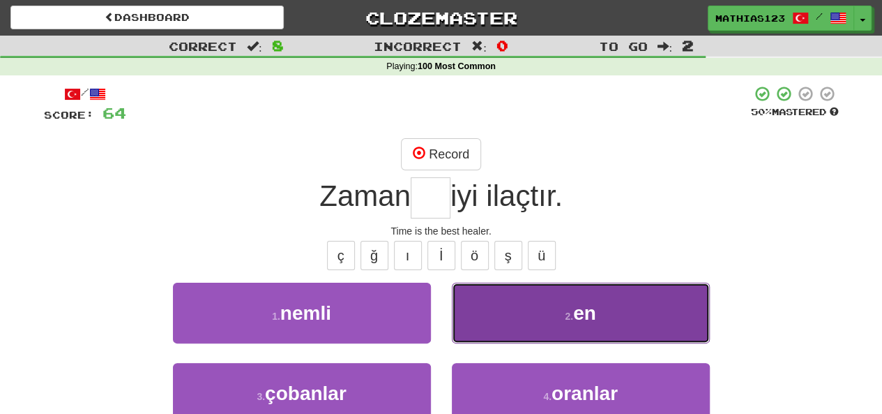
click at [513, 313] on button "2 . en" at bounding box center [581, 313] width 258 height 61
type input "**"
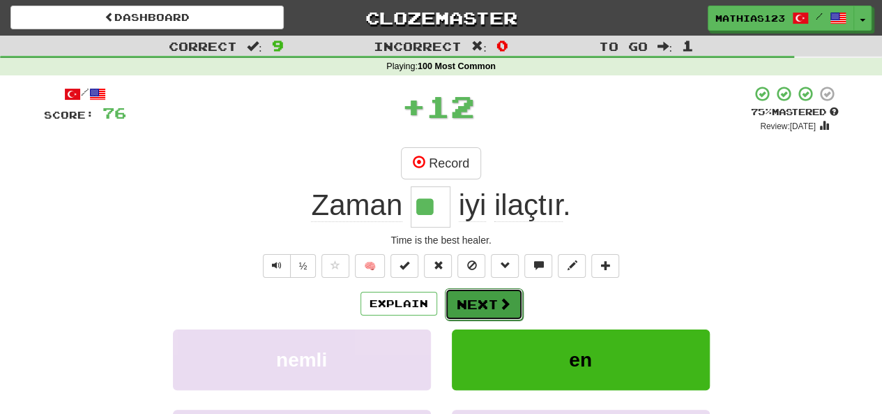
click at [479, 303] on button "Next" at bounding box center [484, 304] width 78 height 32
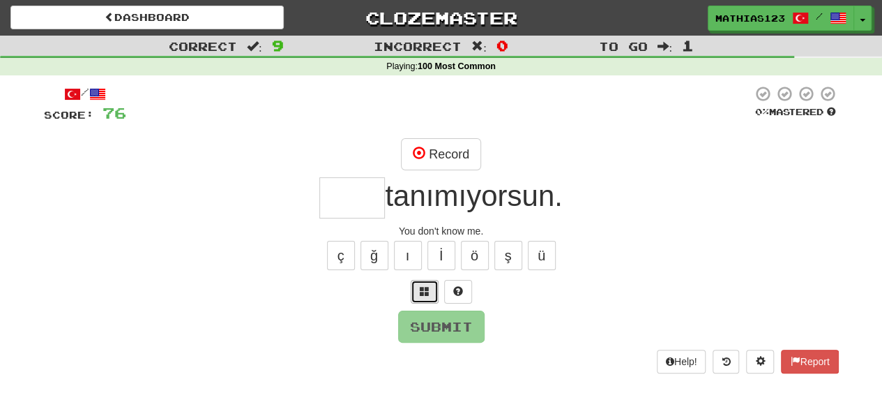
click at [428, 296] on button at bounding box center [425, 292] width 28 height 24
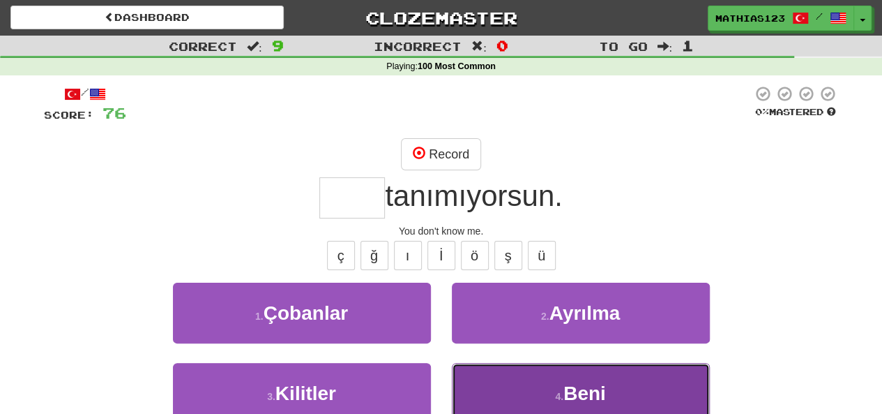
click at [507, 386] on button "4 . Beni" at bounding box center [581, 393] width 258 height 61
type input "****"
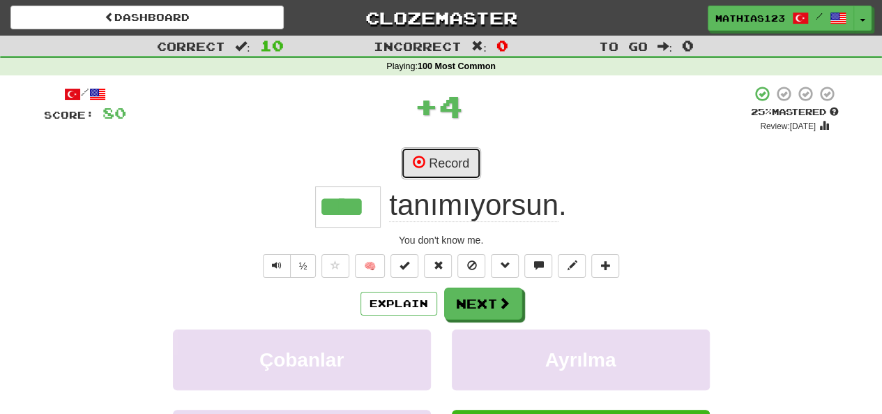
click at [427, 165] on button "Record" at bounding box center [441, 163] width 80 height 32
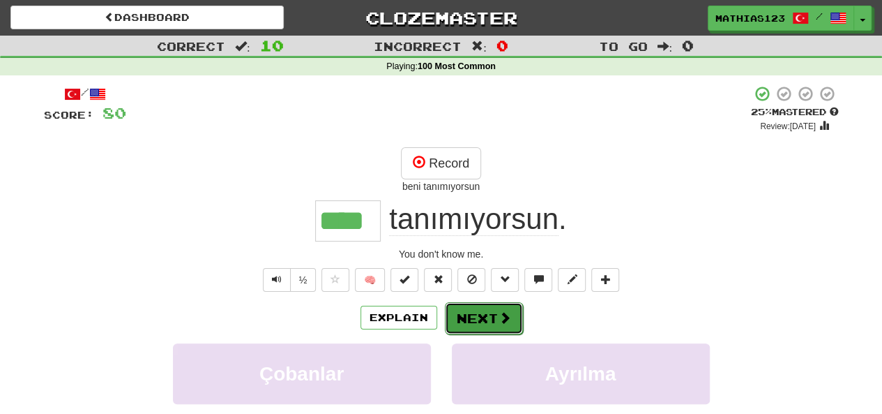
click at [477, 320] on button "Next" at bounding box center [484, 318] width 78 height 32
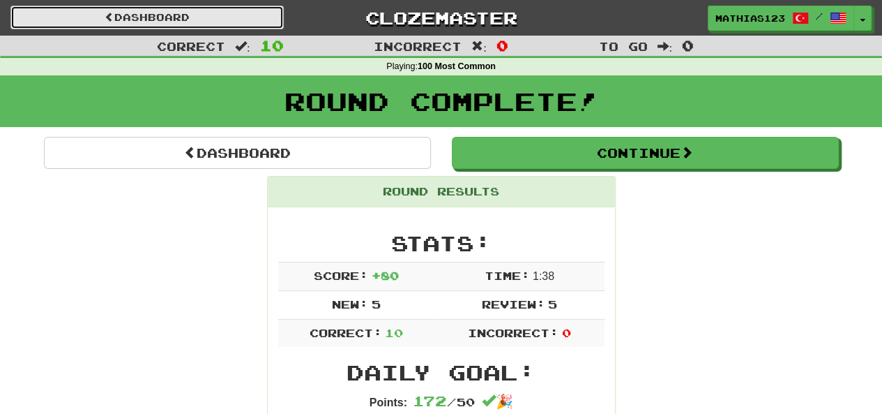
click at [77, 20] on link "Dashboard" at bounding box center [146, 18] width 273 height 24
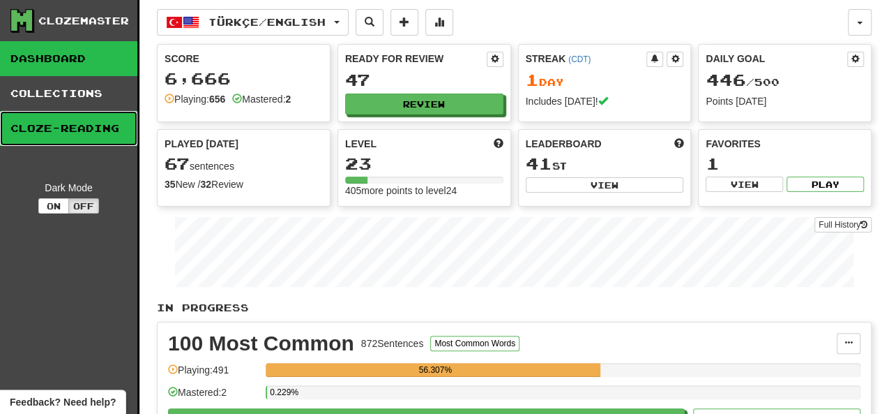
click at [63, 130] on link "Cloze-Reading" at bounding box center [68, 128] width 137 height 35
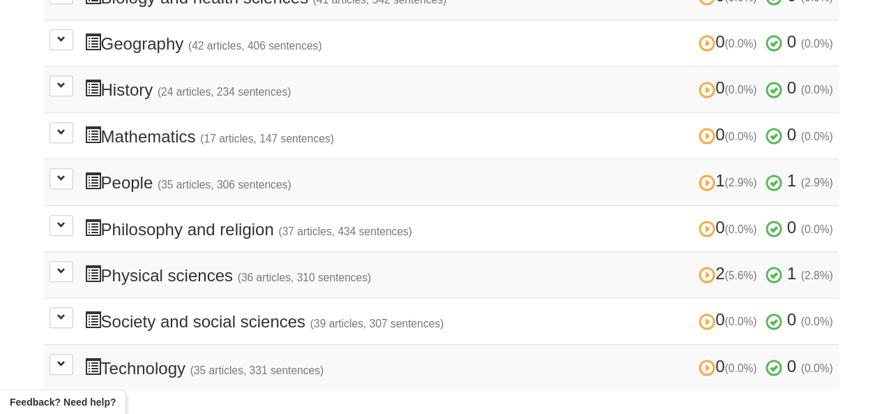
scroll to position [488, 0]
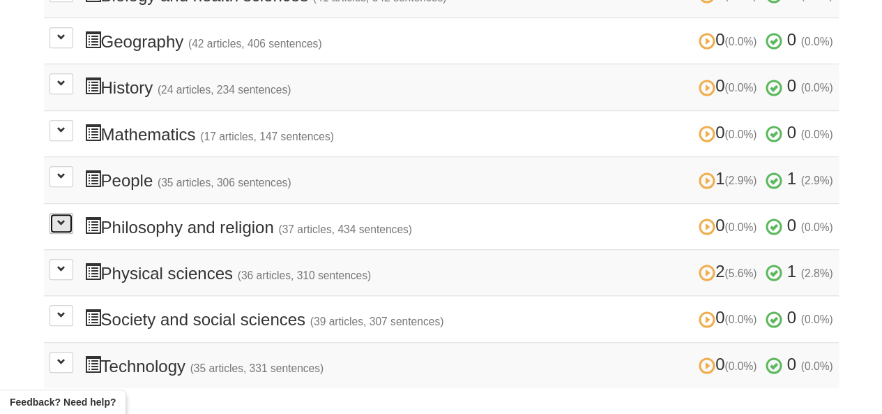
click at [68, 213] on button at bounding box center [62, 223] width 24 height 21
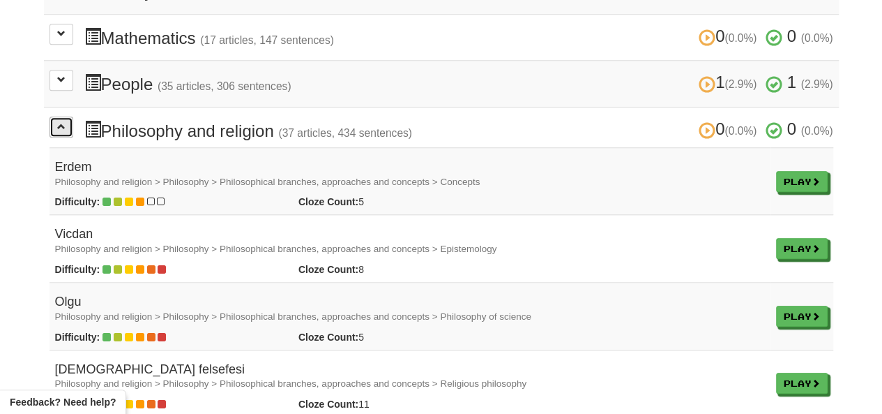
scroll to position [587, 0]
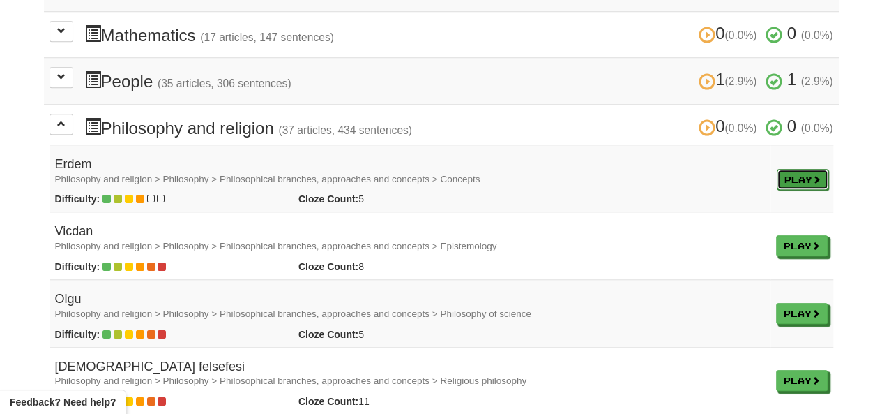
click at [804, 174] on link "Play" at bounding box center [803, 179] width 52 height 21
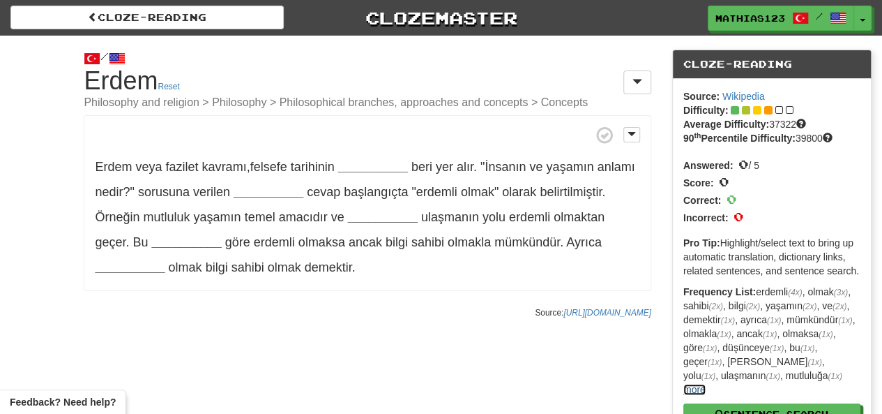
click at [706, 384] on link "more" at bounding box center [695, 389] width 22 height 11
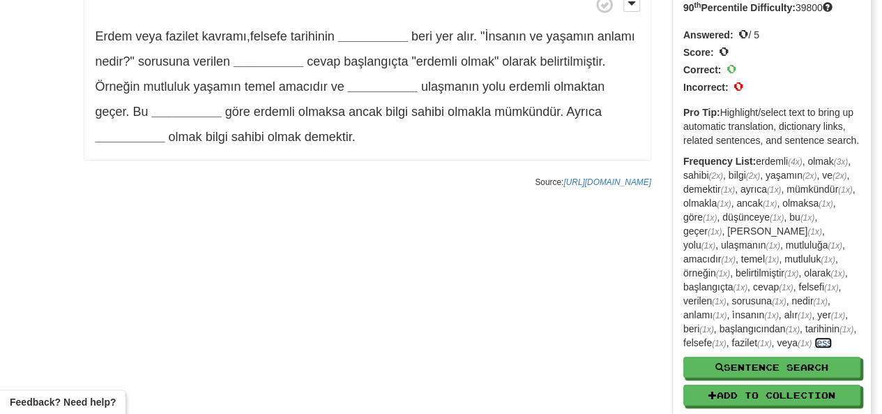
scroll to position [133, 0]
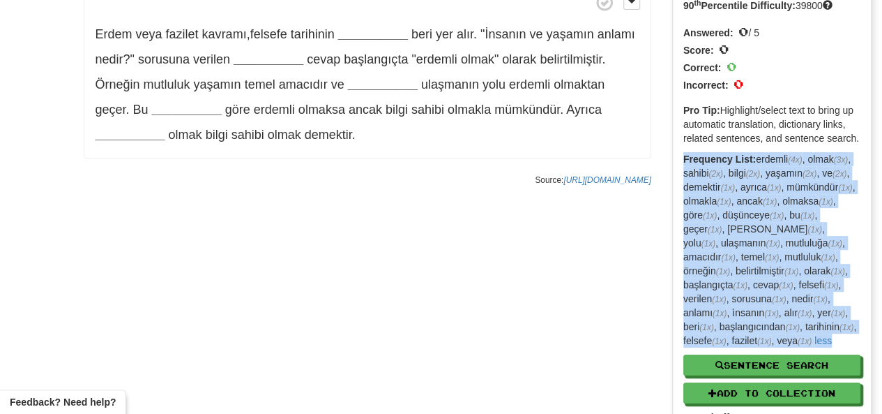
drag, startPoint x: 811, startPoint y: 340, endPoint x: 679, endPoint y: 149, distance: 231.8
click at [679, 149] on div "Source: Wikipedia Difficulty: Average Difficulty: 37322 90 th Percentile Diffic…" at bounding box center [772, 212] width 198 height 533
copy p "Frequency List: erdemli (4x) , olmak (3x) , sahibi (2x) , bilgi (2x) , yaşamın …"
